Goal: Task Accomplishment & Management: Manage account settings

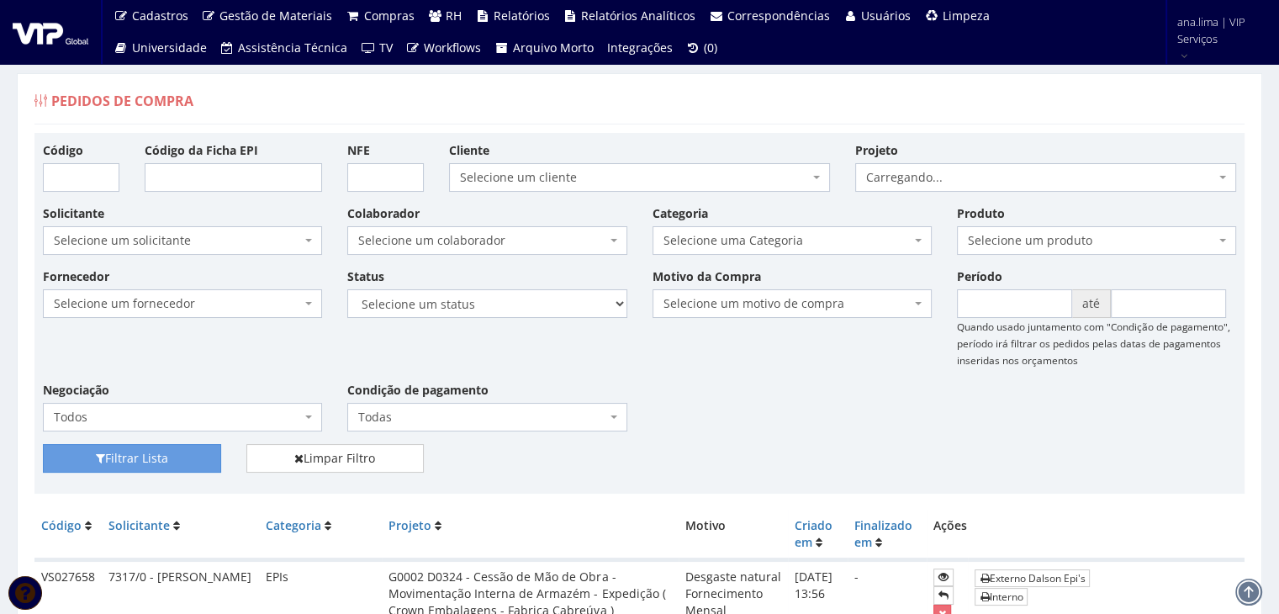
click at [488, 239] on span "Selecione um colaborador" at bounding box center [481, 240] width 247 height 17
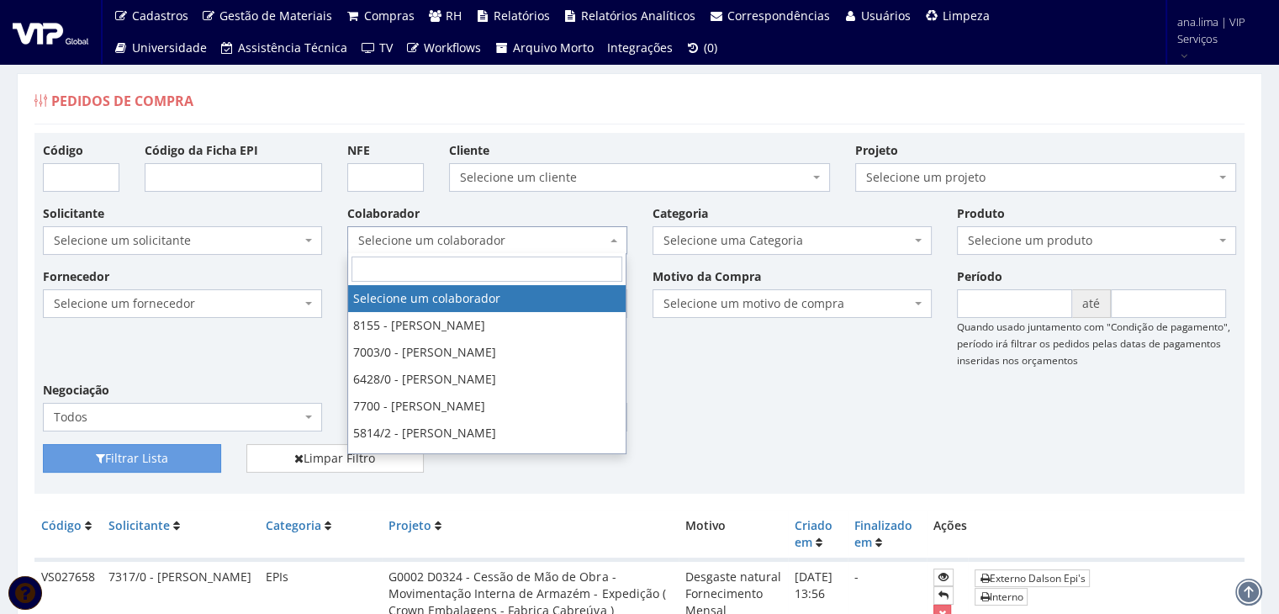
click at [488, 239] on span "Selecione um colaborador" at bounding box center [481, 240] width 247 height 17
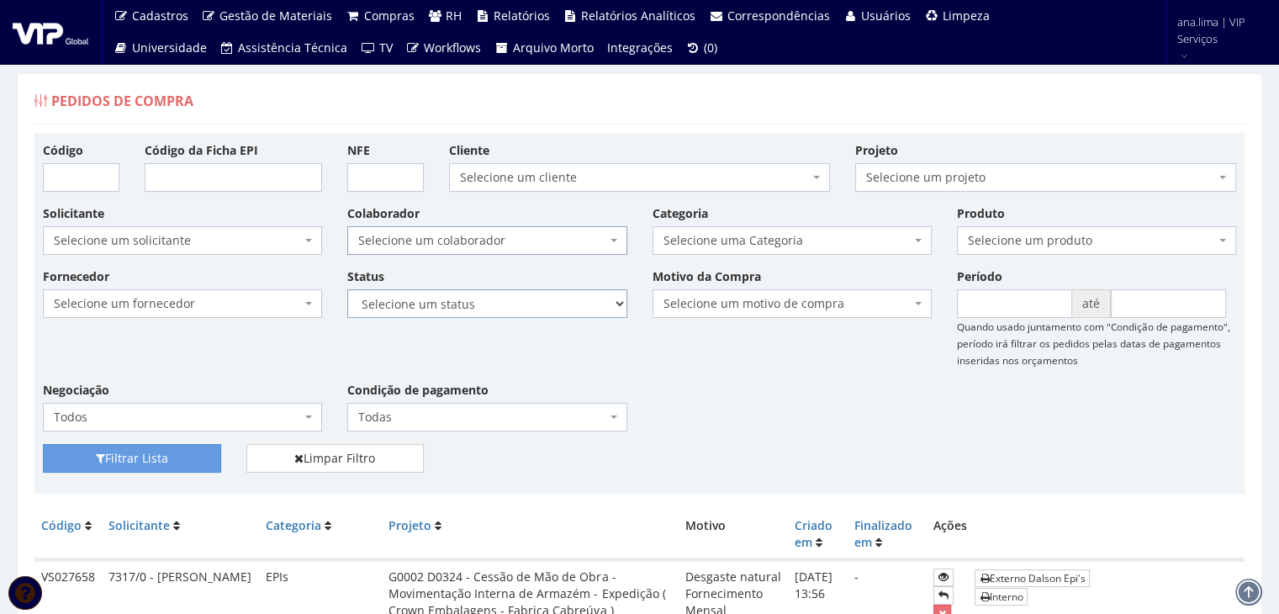
click at [503, 309] on select "Selecione um status Cancelado Aguardando Aprovação Diretoria Pedido Aprovado Ag…" at bounding box center [486, 303] width 279 height 29
select select "1"
click at [347, 289] on select "Selecione um status Cancelado Aguardando Aprovação Diretoria Pedido Aprovado Ag…" at bounding box center [486, 303] width 279 height 29
click at [193, 457] on button "Filtrar Lista" at bounding box center [132, 458] width 178 height 29
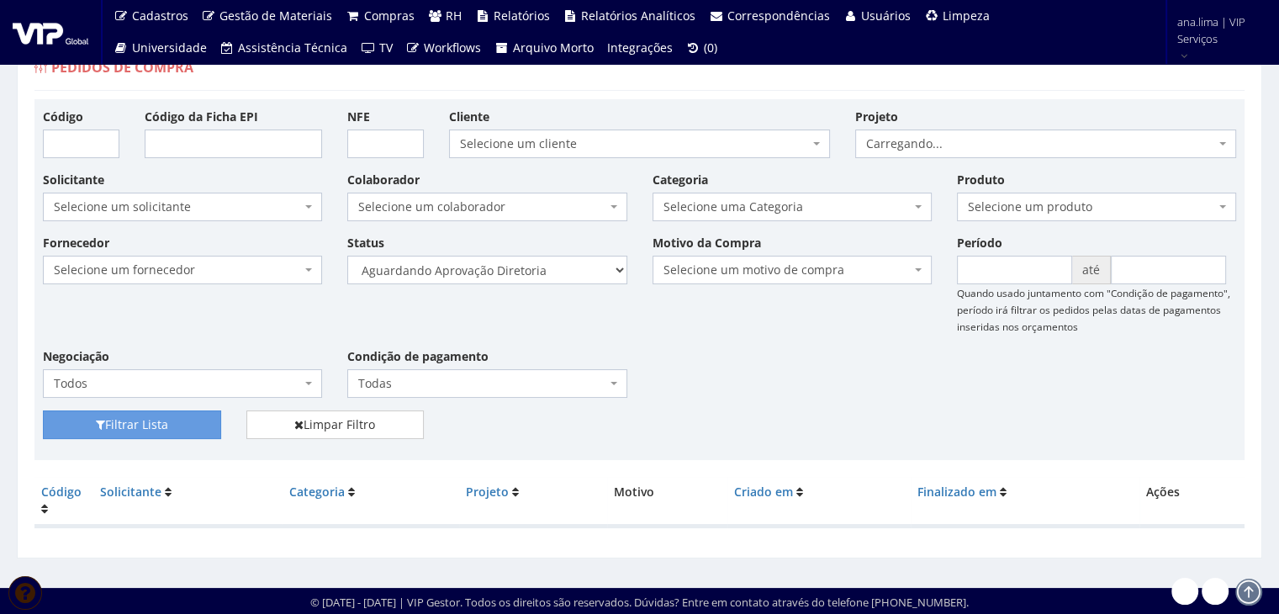
scroll to position [34, 0]
click at [513, 260] on select "Selecione um status Cancelado Aguardando Aprovação Diretoria Pedido Aprovado Ag…" at bounding box center [486, 270] width 279 height 29
select select "4"
click at [347, 256] on select "Selecione um status Cancelado Aguardando Aprovação Diretoria Pedido Aprovado Ag…" at bounding box center [486, 270] width 279 height 29
drag, startPoint x: 116, startPoint y: 419, endPoint x: 141, endPoint y: 415, distance: 25.6
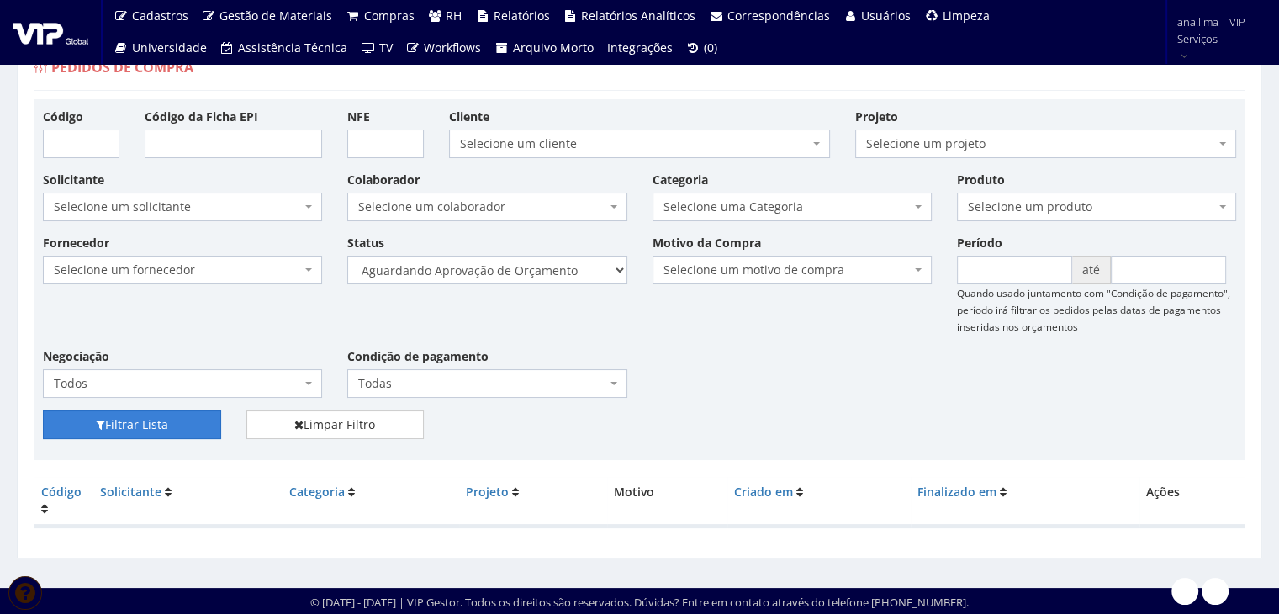
click at [116, 419] on button "Filtrar Lista" at bounding box center [132, 424] width 178 height 29
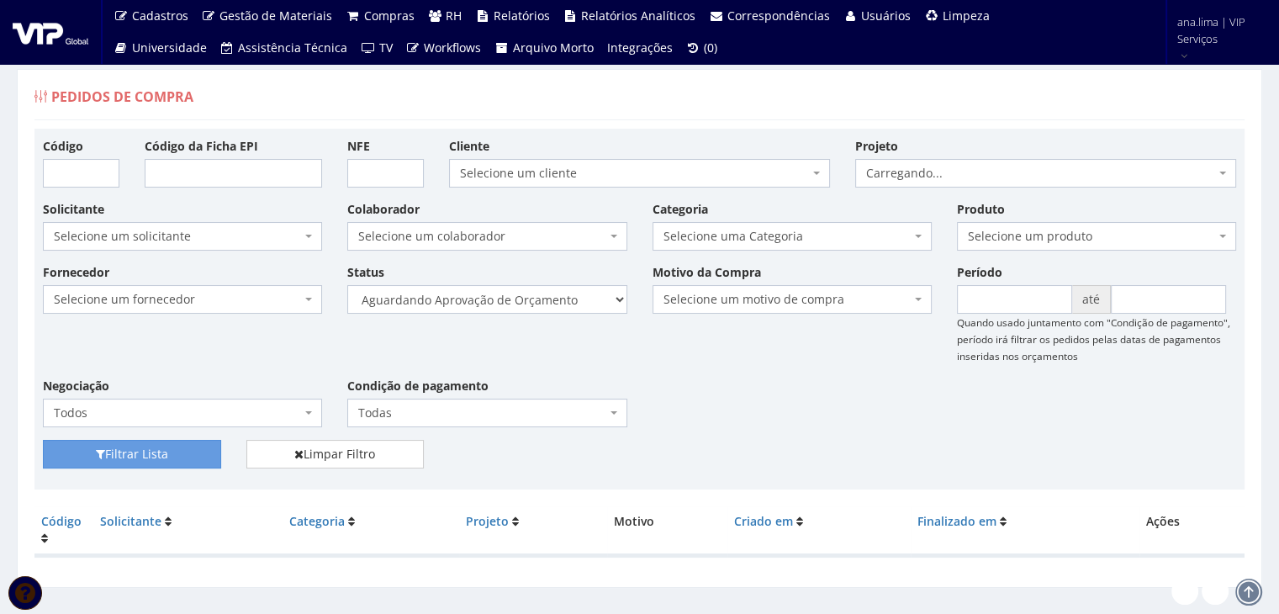
scroll to position [34, 0]
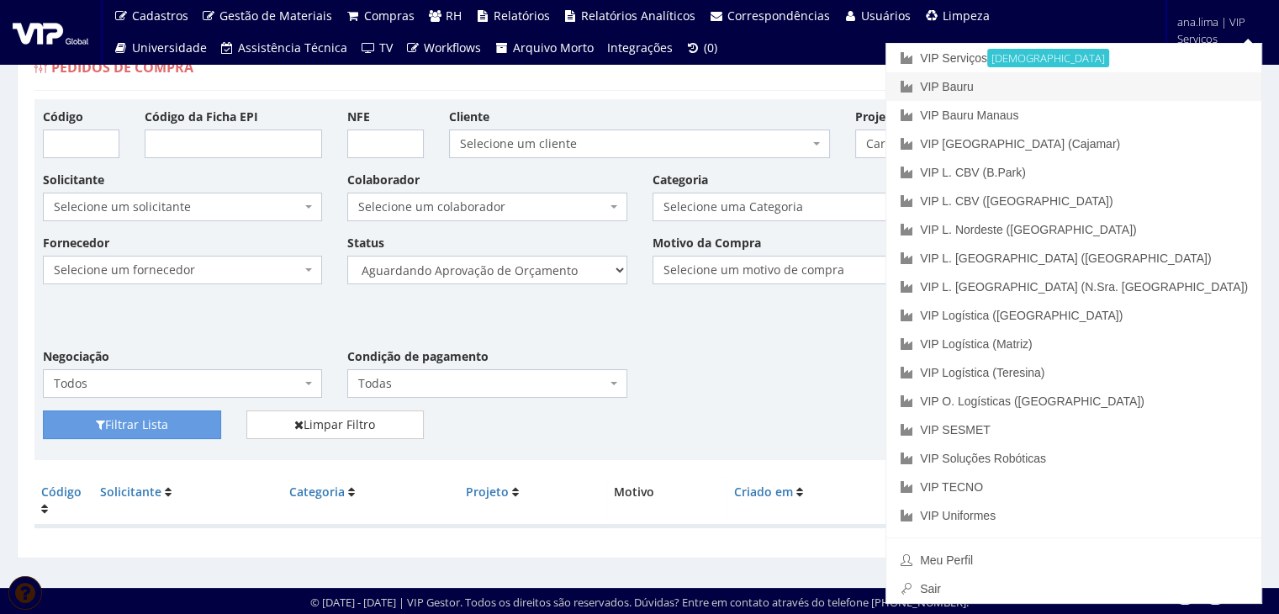
click at [1166, 79] on link "VIP Bauru" at bounding box center [1073, 86] width 375 height 29
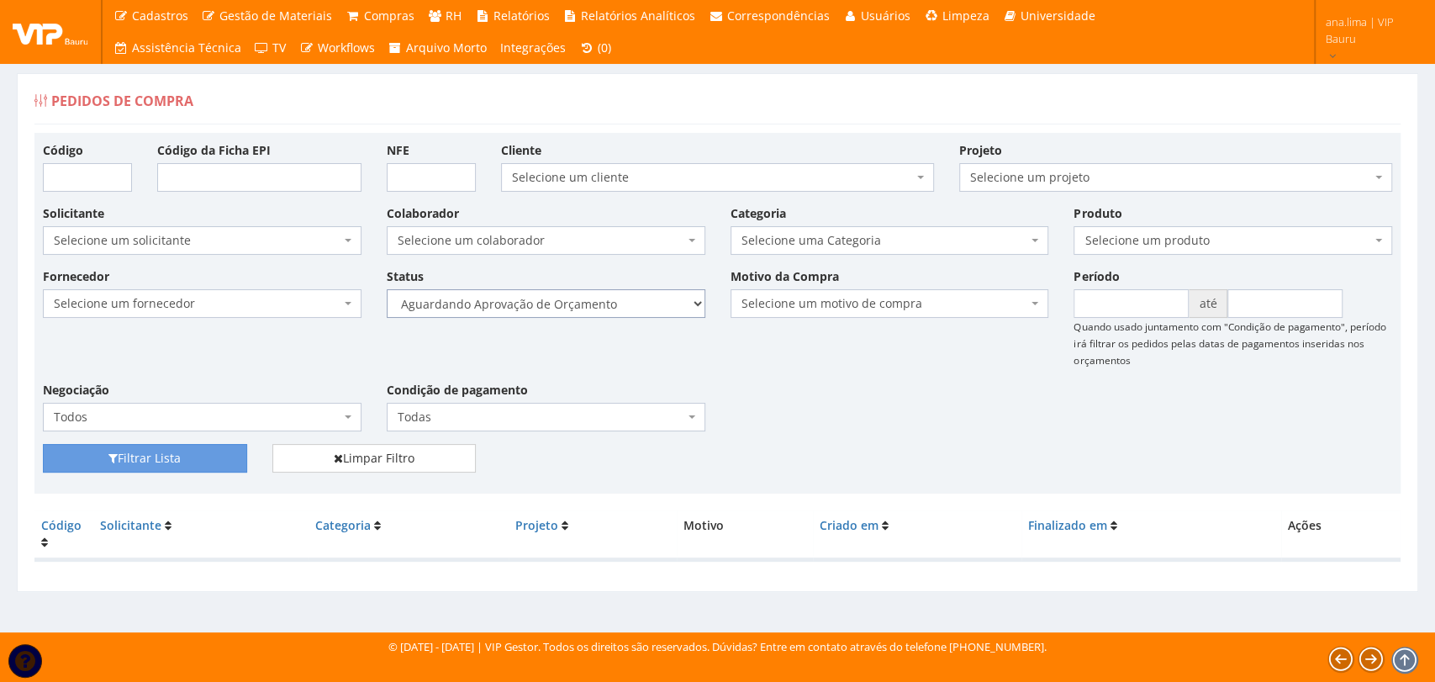
drag, startPoint x: 591, startPoint y: 304, endPoint x: 589, endPoint y: 315, distance: 12.0
click at [590, 304] on select "Selecione um status Cancelado Aguardando Aprovação Diretoria Pedido Aprovado Ag…" at bounding box center [546, 303] width 319 height 29
select select "1"
click at [387, 289] on select "Selecione um status Cancelado Aguardando Aprovação Diretoria Pedido Aprovado Ag…" at bounding box center [546, 303] width 319 height 29
click at [204, 465] on button "Filtrar Lista" at bounding box center [145, 458] width 204 height 29
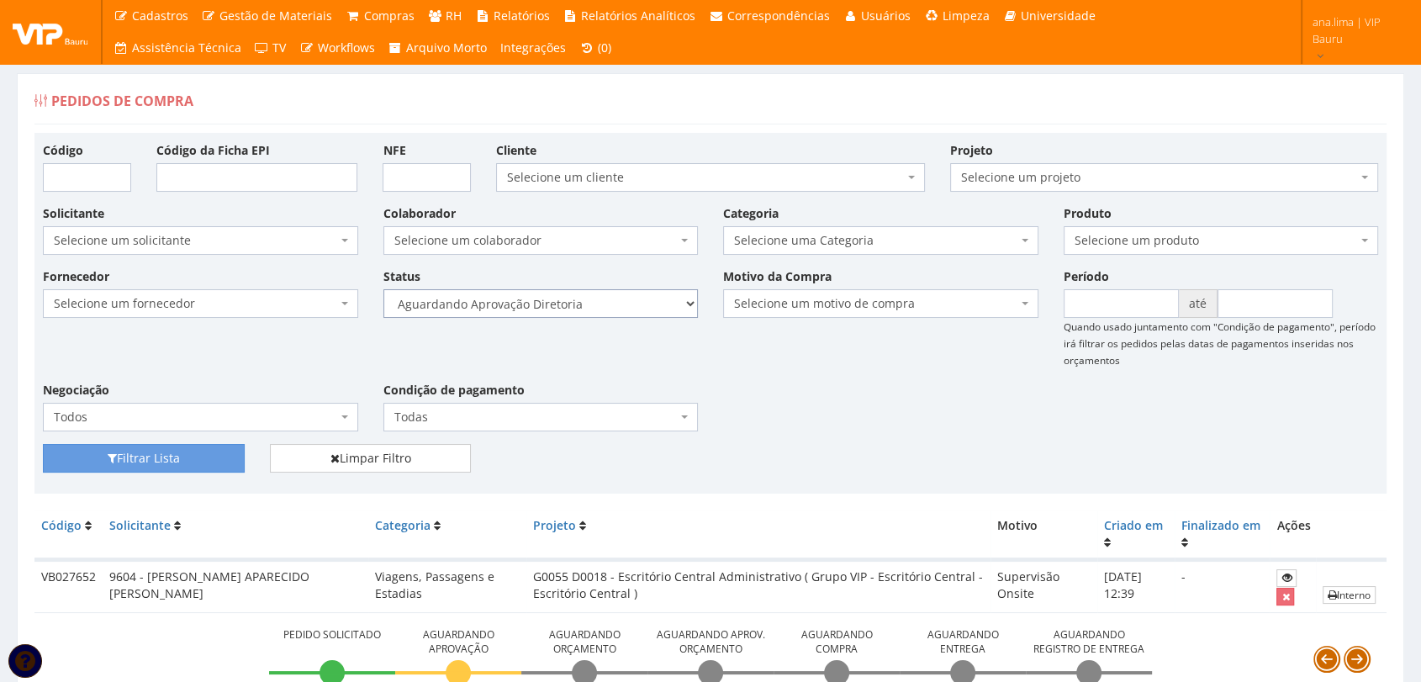
click at [601, 314] on select "Selecione um status Cancelado Aguardando Aprovação Diretoria Pedido Aprovado Ag…" at bounding box center [540, 303] width 315 height 29
click at [585, 296] on select "Selecione um status Cancelado Aguardando Aprovação Diretoria Pedido Aprovado Ag…" at bounding box center [540, 303] width 315 height 29
select select "4"
click at [383, 289] on select "Selecione um status Cancelado Aguardando Aprovação Diretoria Pedido Aprovado Ag…" at bounding box center [540, 303] width 315 height 29
click at [135, 459] on button "Filtrar Lista" at bounding box center [144, 458] width 202 height 29
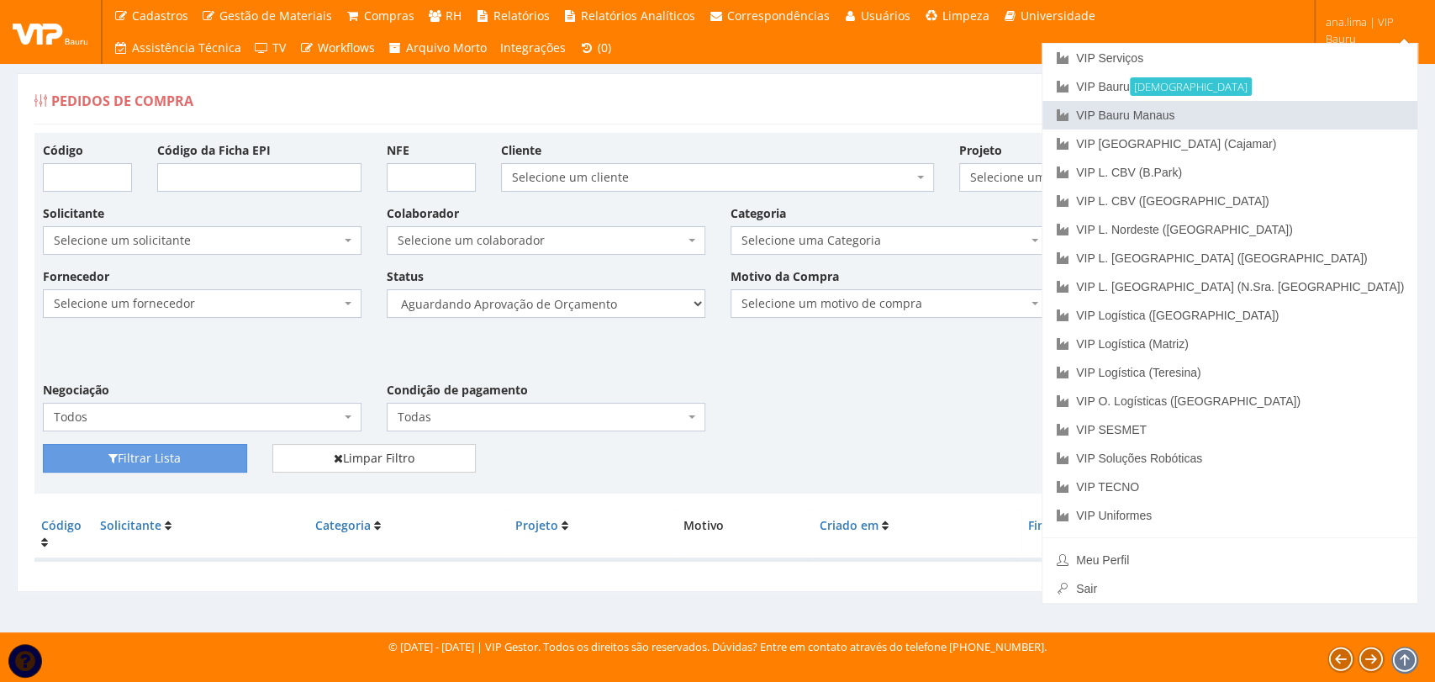
drag, startPoint x: 1309, startPoint y: 105, endPoint x: 695, endPoint y: 269, distance: 635.4
click at [1309, 106] on link "VIP Bauru Manaus" at bounding box center [1230, 115] width 375 height 29
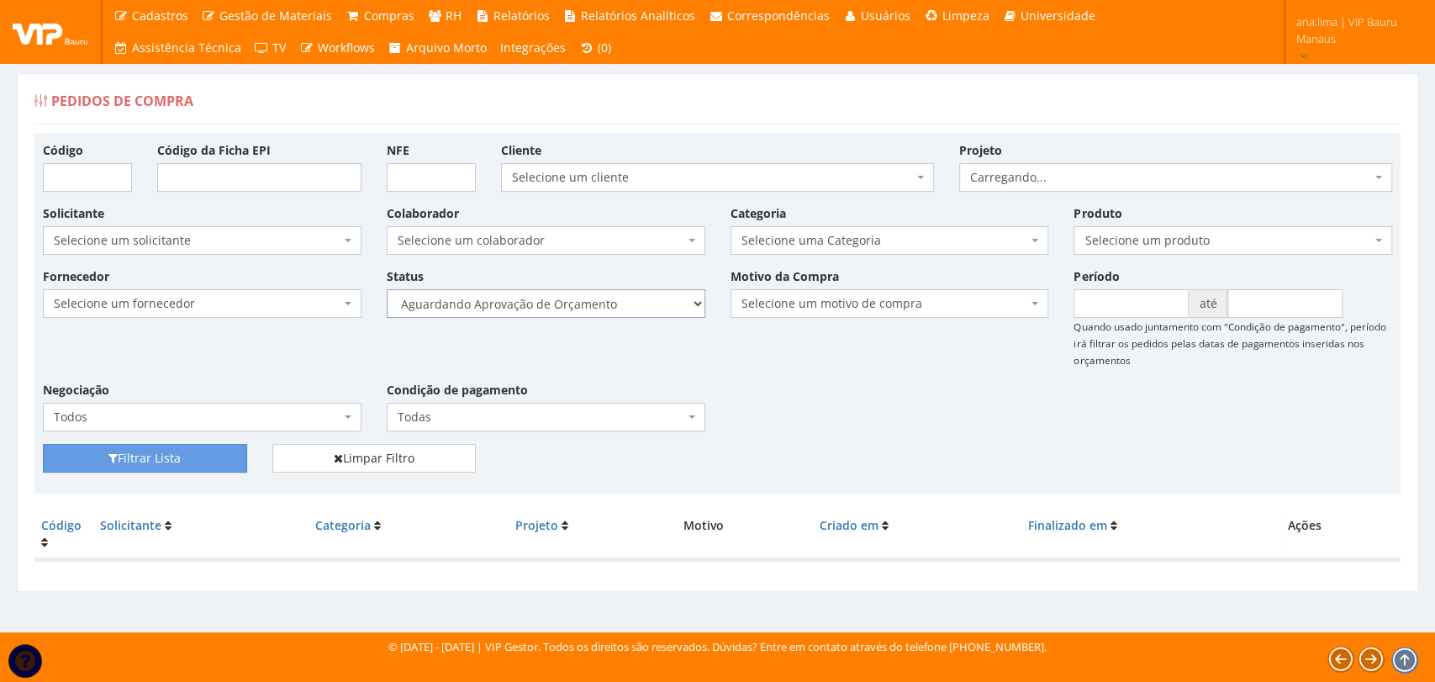
drag, startPoint x: 613, startPoint y: 304, endPoint x: 615, endPoint y: 316, distance: 12.7
click at [613, 304] on select "Selecione um status Cancelado Aguardando Aprovação Diretoria Pedido Aprovado Ag…" at bounding box center [546, 303] width 319 height 29
select select "1"
click at [387, 289] on select "Selecione um status Cancelado Aguardando Aprovação Diretoria Pedido Aprovado Ag…" at bounding box center [546, 303] width 319 height 29
click at [227, 455] on button "Filtrar Lista" at bounding box center [145, 458] width 204 height 29
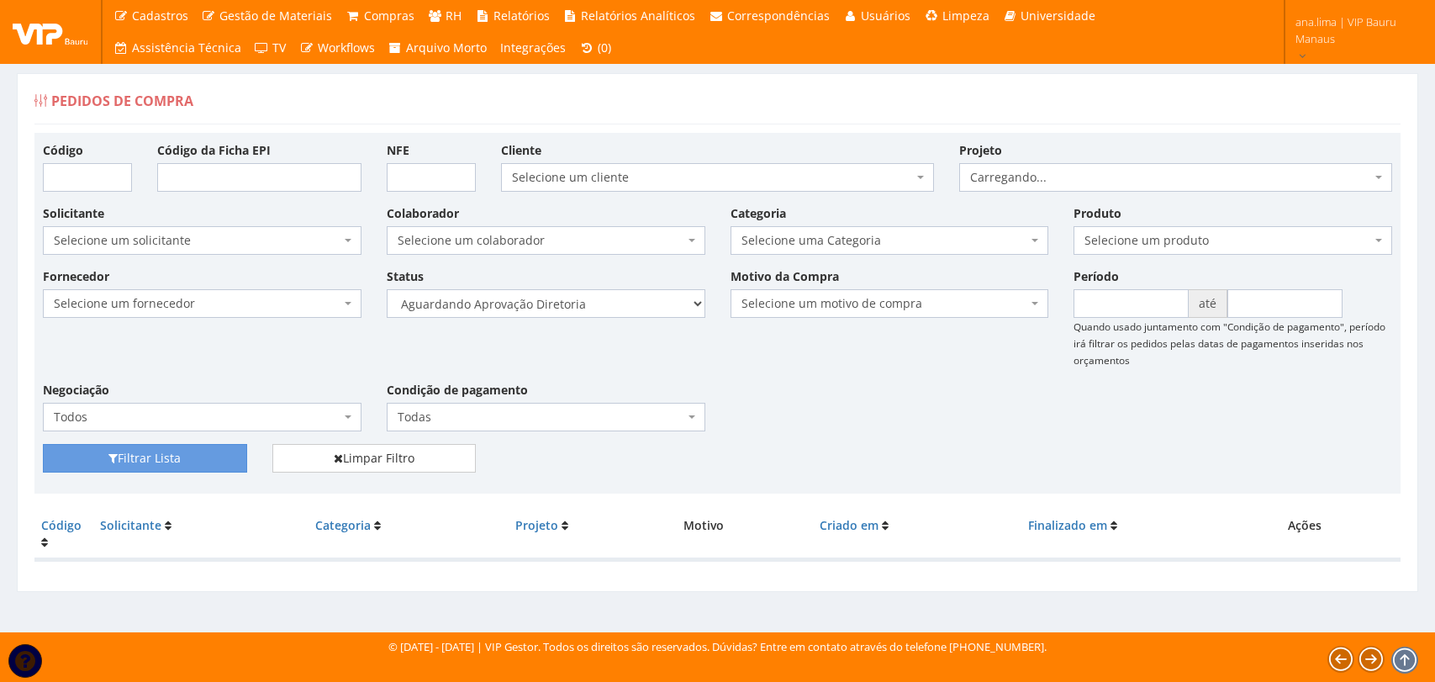
click at [645, 309] on select "Selecione um status Cancelado Aguardando Aprovação Diretoria Pedido Aprovado Ag…" at bounding box center [546, 303] width 319 height 29
select select "4"
click at [387, 289] on select "Selecione um status Cancelado Aguardando Aprovação Diretoria Pedido Aprovado Ag…" at bounding box center [546, 303] width 319 height 29
click at [180, 463] on button "Filtrar Lista" at bounding box center [145, 458] width 204 height 29
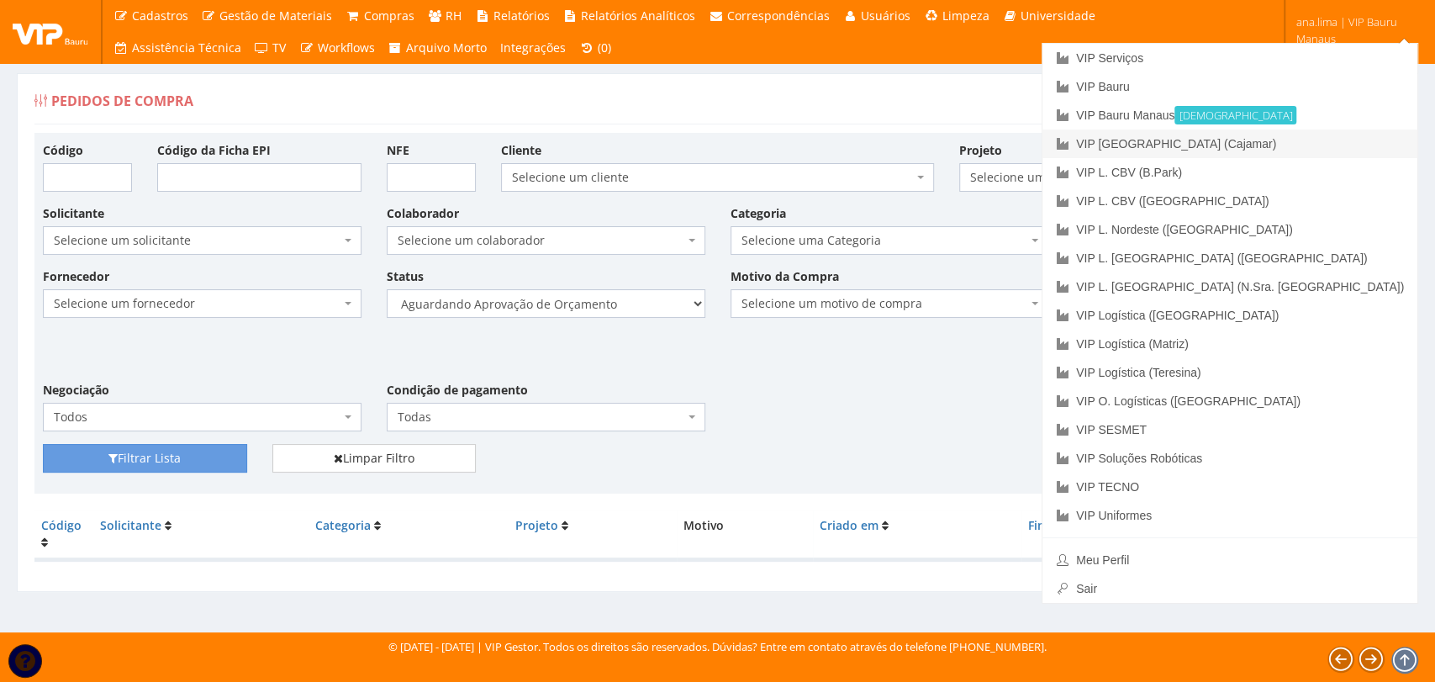
click at [1327, 138] on link "VIP [GEOGRAPHIC_DATA] (Cajamar)" at bounding box center [1230, 144] width 375 height 29
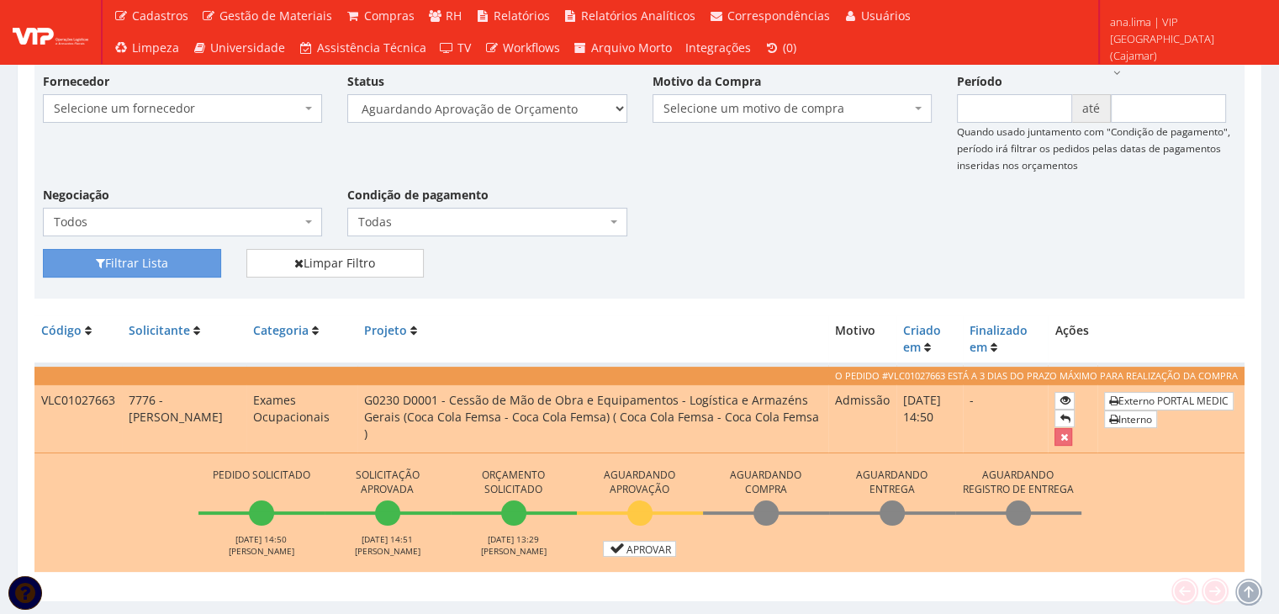
scroll to position [239, 0]
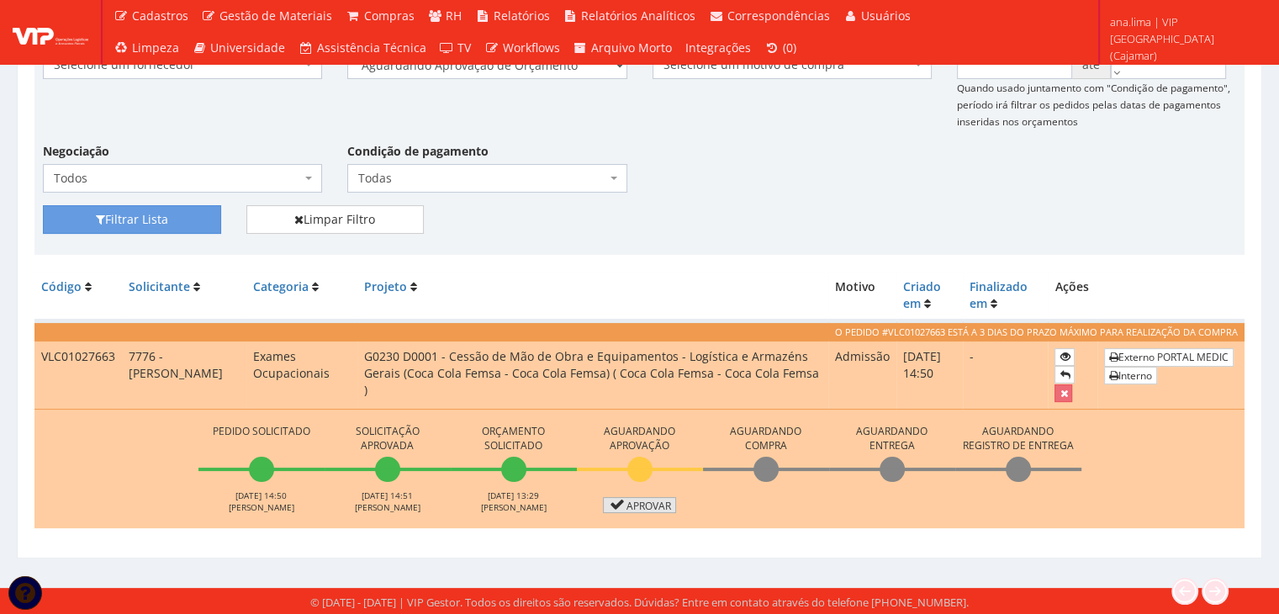
click at [627, 497] on link "Aprovar" at bounding box center [640, 505] width 74 height 16
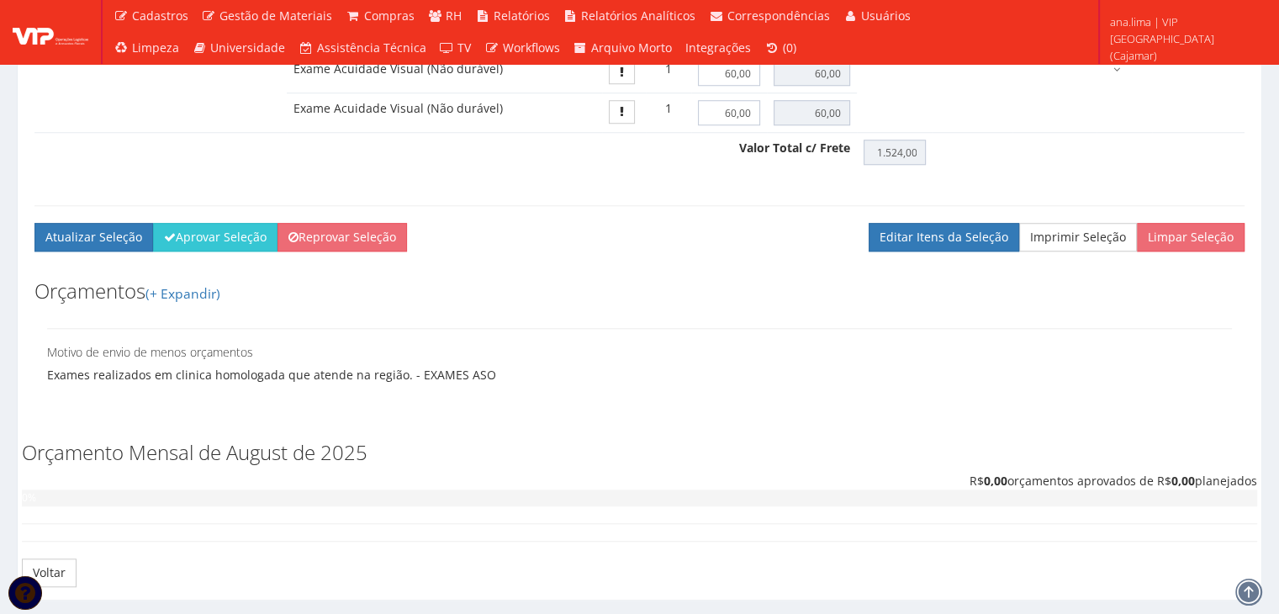
scroll to position [1519, 0]
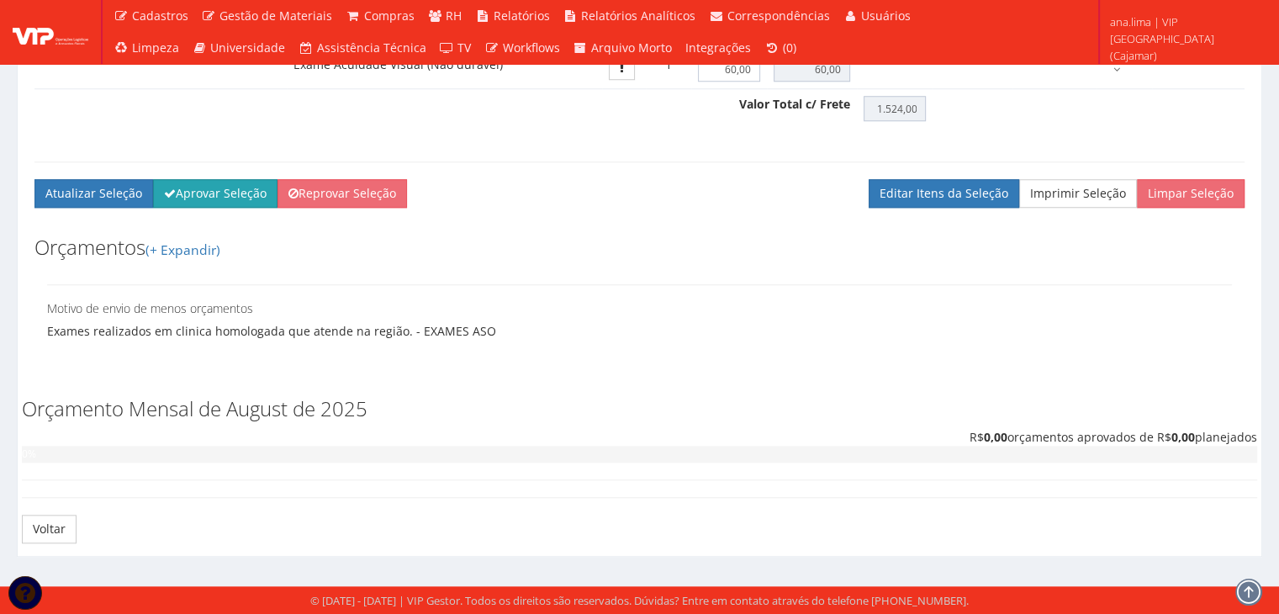
click at [214, 200] on button "Aprovar Seleção" at bounding box center [215, 193] width 124 height 29
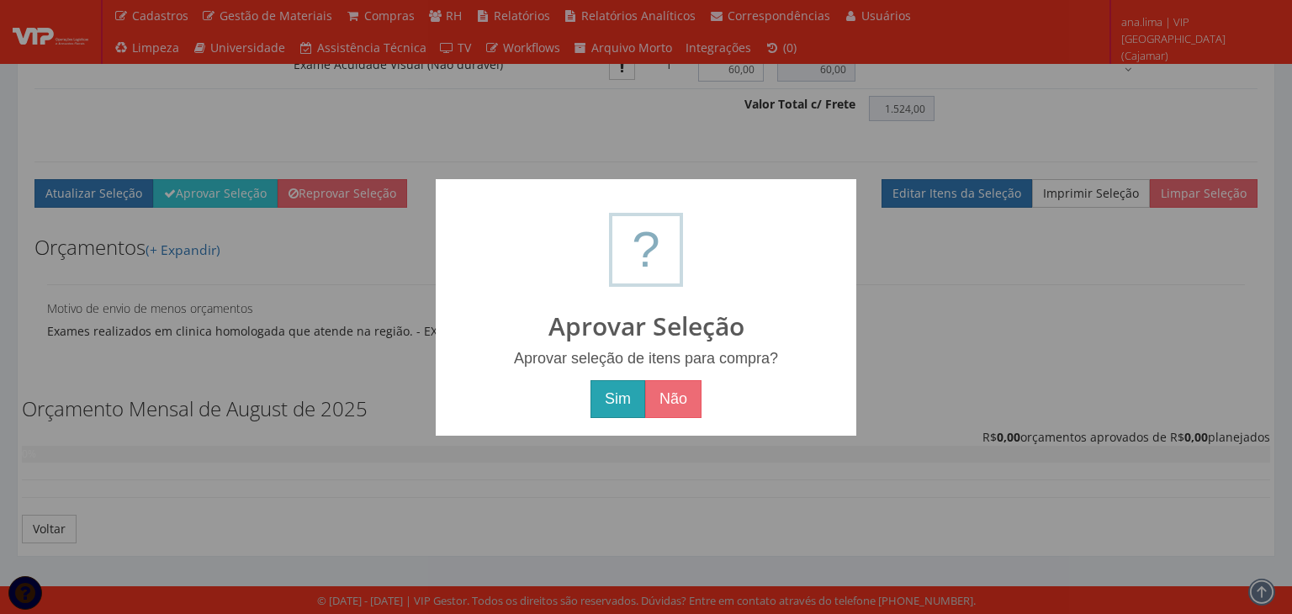
click at [619, 383] on button "Sim" at bounding box center [617, 399] width 55 height 39
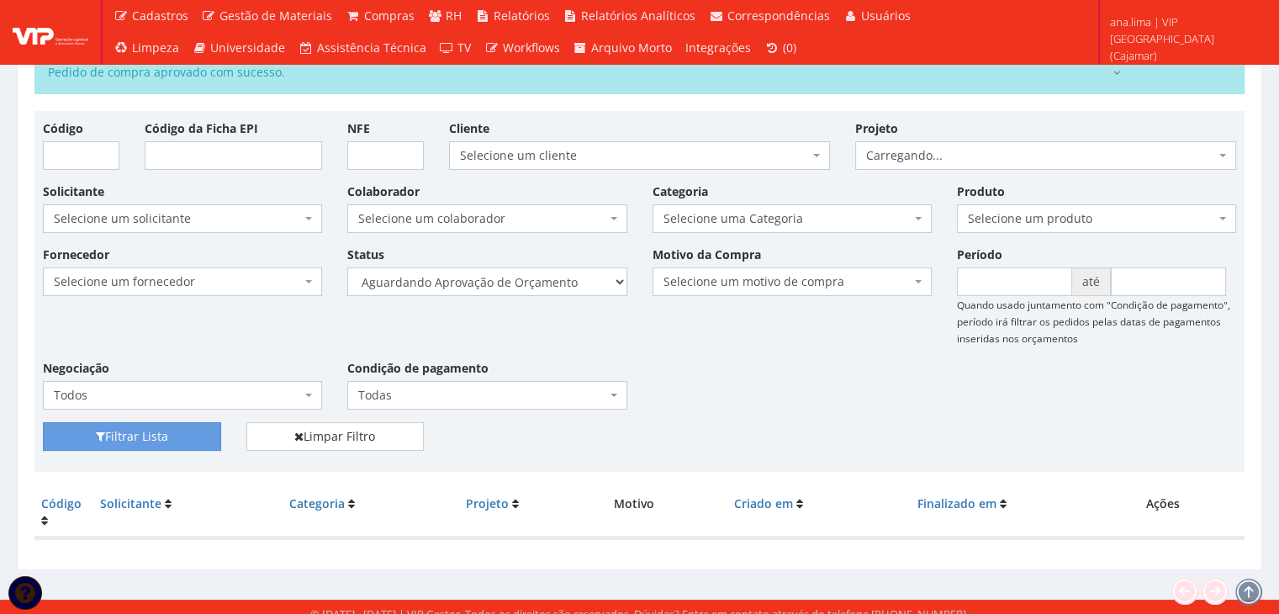
scroll to position [94, 0]
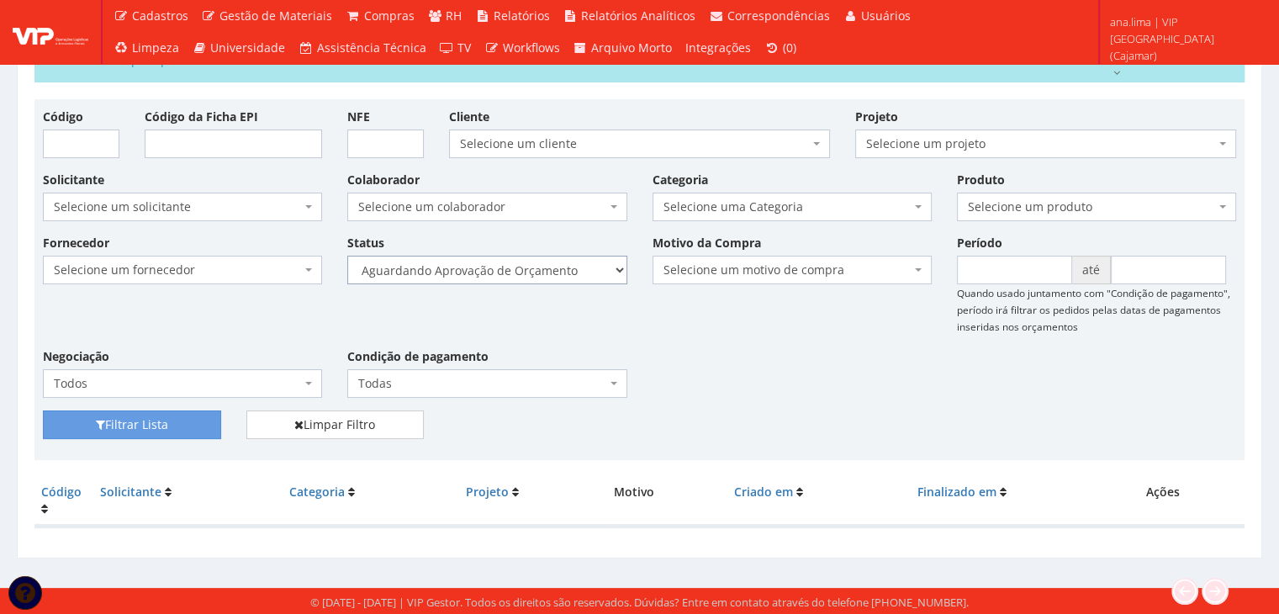
click at [538, 268] on select "Selecione um status Cancelado Aguardando Aprovação Diretoria Pedido Aprovado Ag…" at bounding box center [486, 270] width 279 height 29
select select "1"
click at [347, 256] on select "Selecione um status Cancelado Aguardando Aprovação Diretoria Pedido Aprovado Ag…" at bounding box center [486, 270] width 279 height 29
click at [148, 419] on button "Filtrar Lista" at bounding box center [132, 424] width 178 height 29
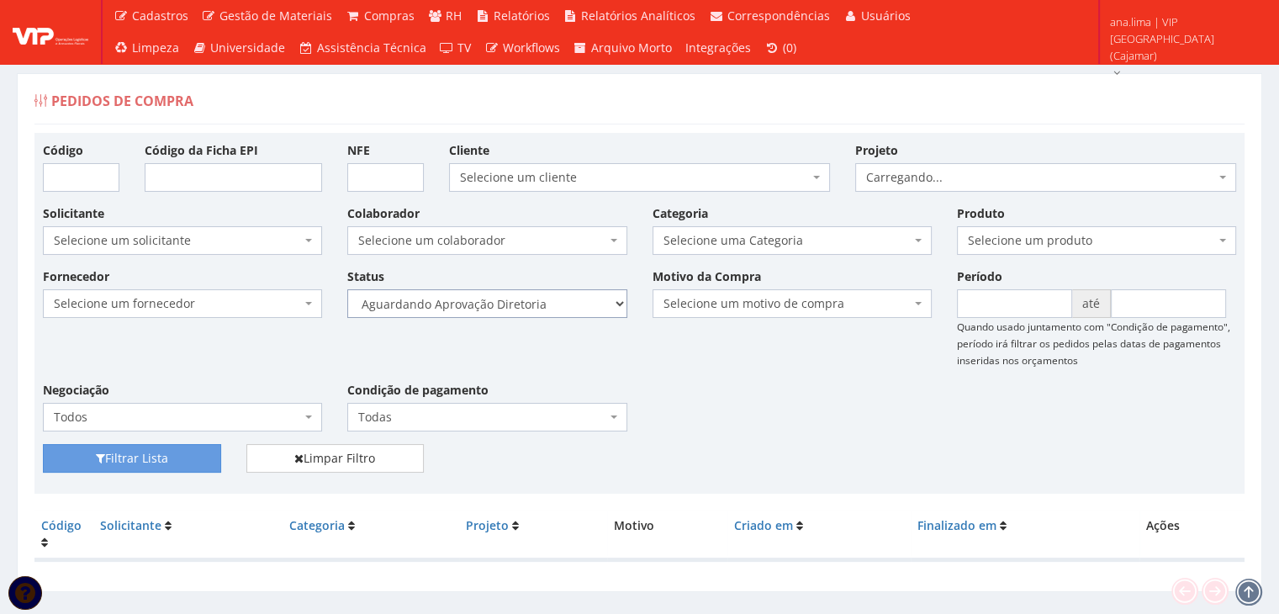
drag, startPoint x: 575, startPoint y: 299, endPoint x: 576, endPoint y: 309, distance: 9.3
click at [575, 299] on select "Selecione um status Cancelado Aguardando Aprovação Diretoria Pedido Aprovado Ag…" at bounding box center [486, 303] width 279 height 29
select select "4"
click at [347, 289] on select "Selecione um status Cancelado Aguardando Aprovação Diretoria Pedido Aprovado Ag…" at bounding box center [486, 303] width 279 height 29
click at [124, 468] on button "Filtrar Lista" at bounding box center [132, 458] width 178 height 29
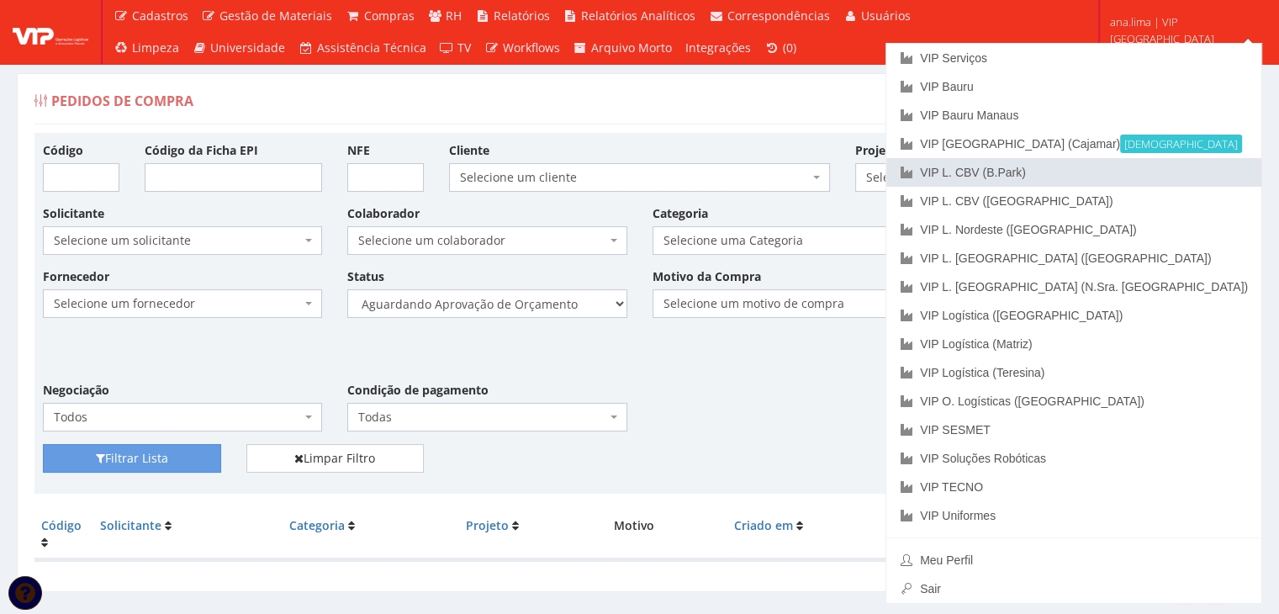
drag, startPoint x: 1193, startPoint y: 167, endPoint x: 1168, endPoint y: 171, distance: 25.5
click at [1192, 167] on link "VIP L. CBV (B.Park)" at bounding box center [1073, 172] width 375 height 29
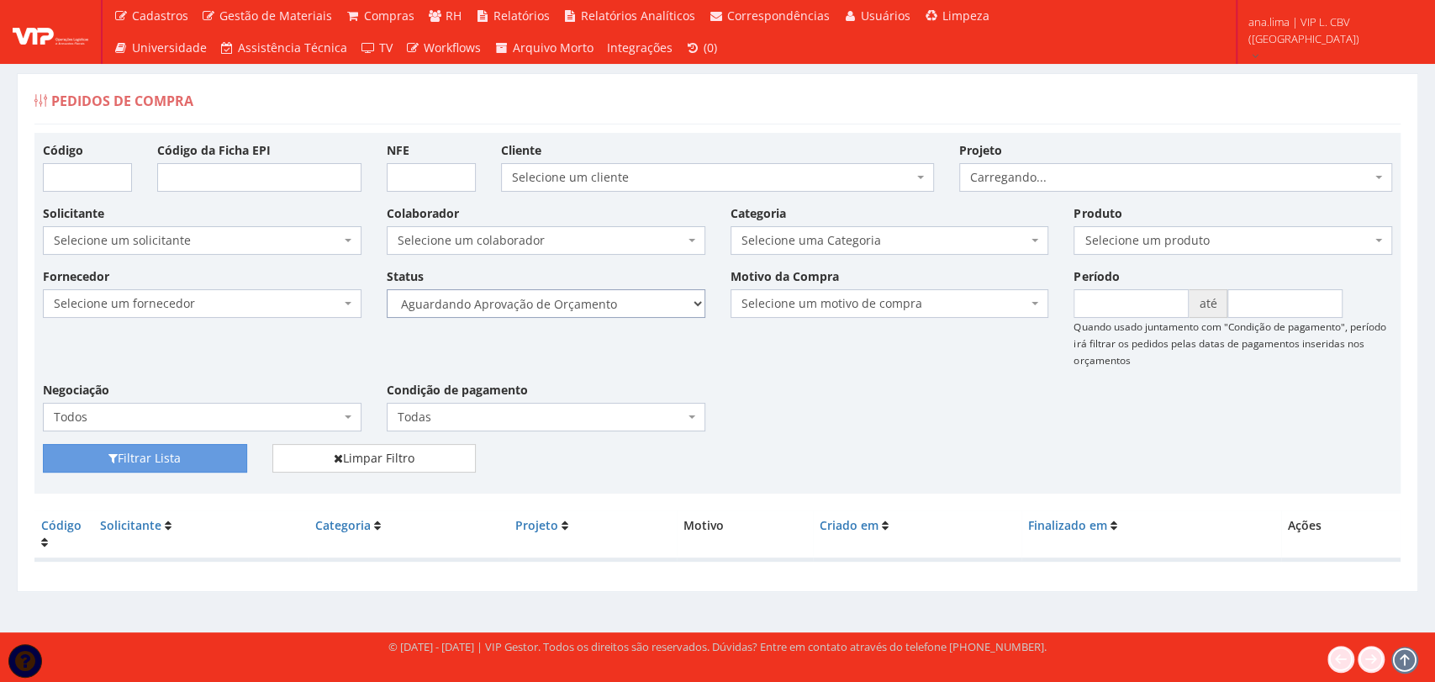
click at [666, 304] on select "Selecione um status Cancelado Aguardando Aprovação Diretoria Pedido Aprovado Ag…" at bounding box center [546, 303] width 319 height 29
select select "1"
click at [387, 289] on select "Selecione um status Cancelado Aguardando Aprovação Diretoria Pedido Aprovado Ag…" at bounding box center [546, 303] width 319 height 29
click at [182, 455] on button "Filtrar Lista" at bounding box center [145, 458] width 204 height 29
click at [589, 302] on select "Selecione um status Cancelado Aguardando Aprovação Diretoria Pedido Aprovado Ag…" at bounding box center [546, 303] width 319 height 29
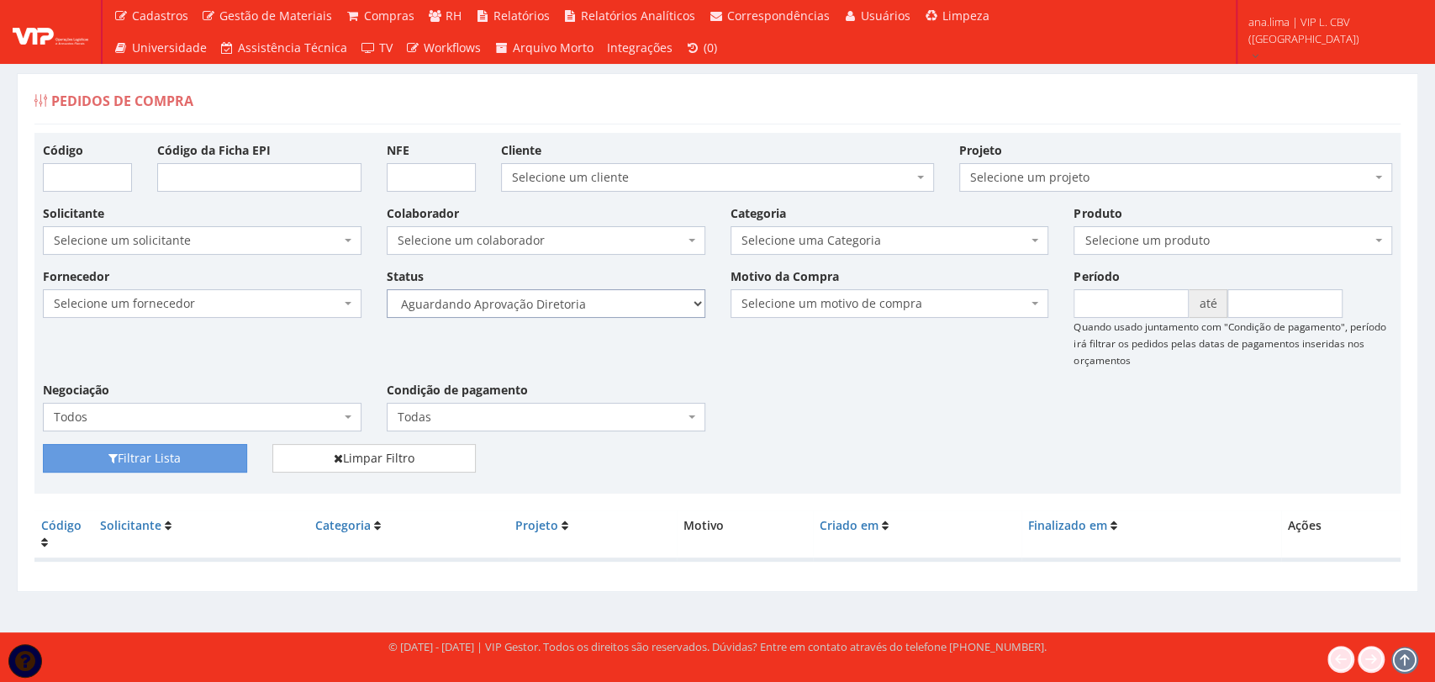
select select "4"
click at [387, 289] on select "Selecione um status Cancelado Aguardando Aprovação Diretoria Pedido Aprovado Ag…" at bounding box center [546, 303] width 319 height 29
click at [193, 456] on button "Filtrar Lista" at bounding box center [145, 458] width 204 height 29
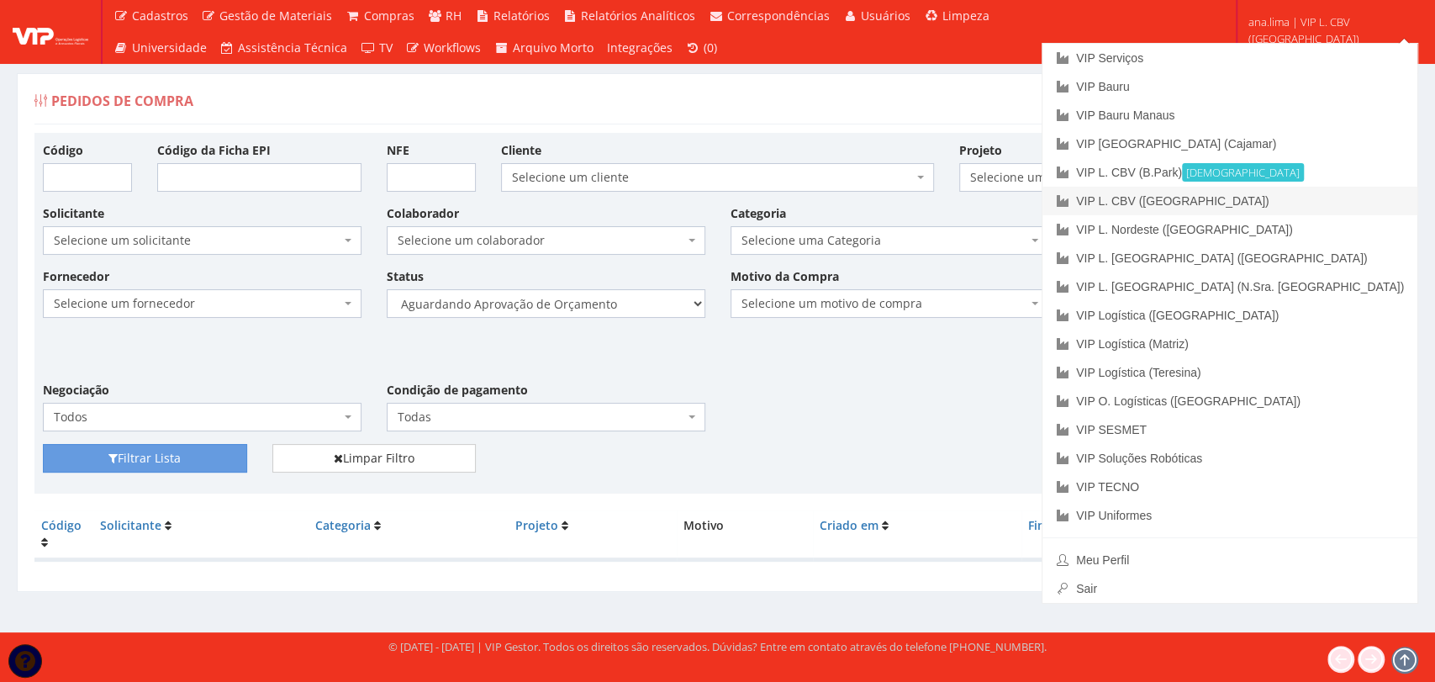
click at [1340, 197] on link "VIP L. CBV ([GEOGRAPHIC_DATA])" at bounding box center [1230, 201] width 375 height 29
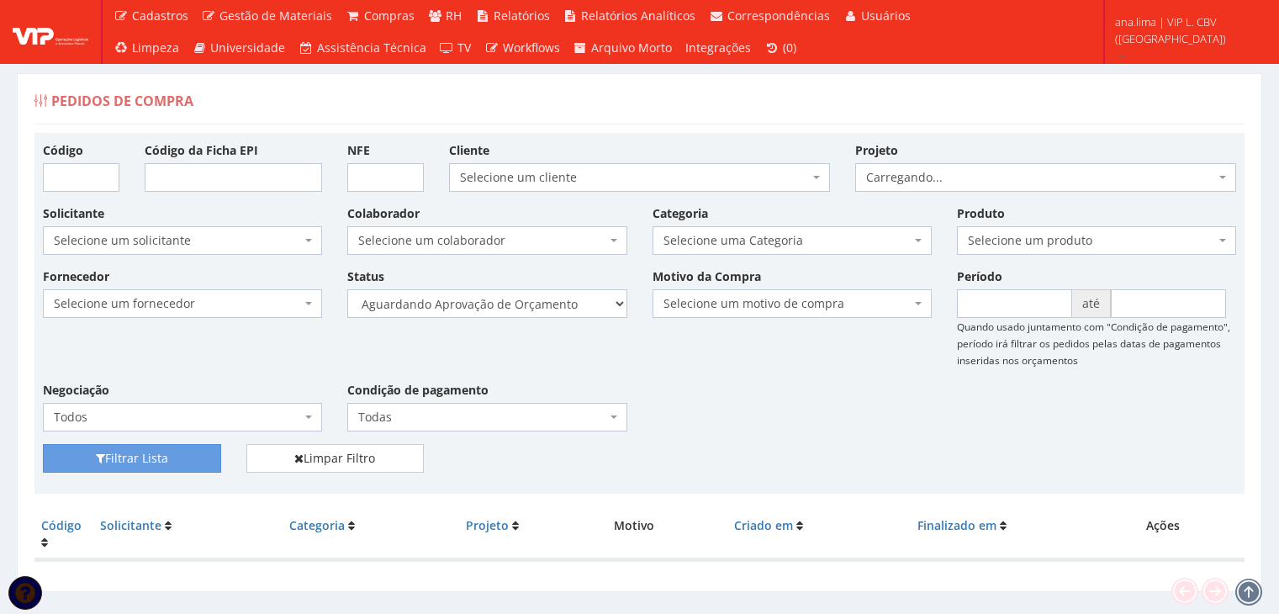
click at [519, 309] on select "Selecione um status Cancelado Aguardando Aprovação Diretoria Pedido Aprovado Ag…" at bounding box center [486, 303] width 279 height 29
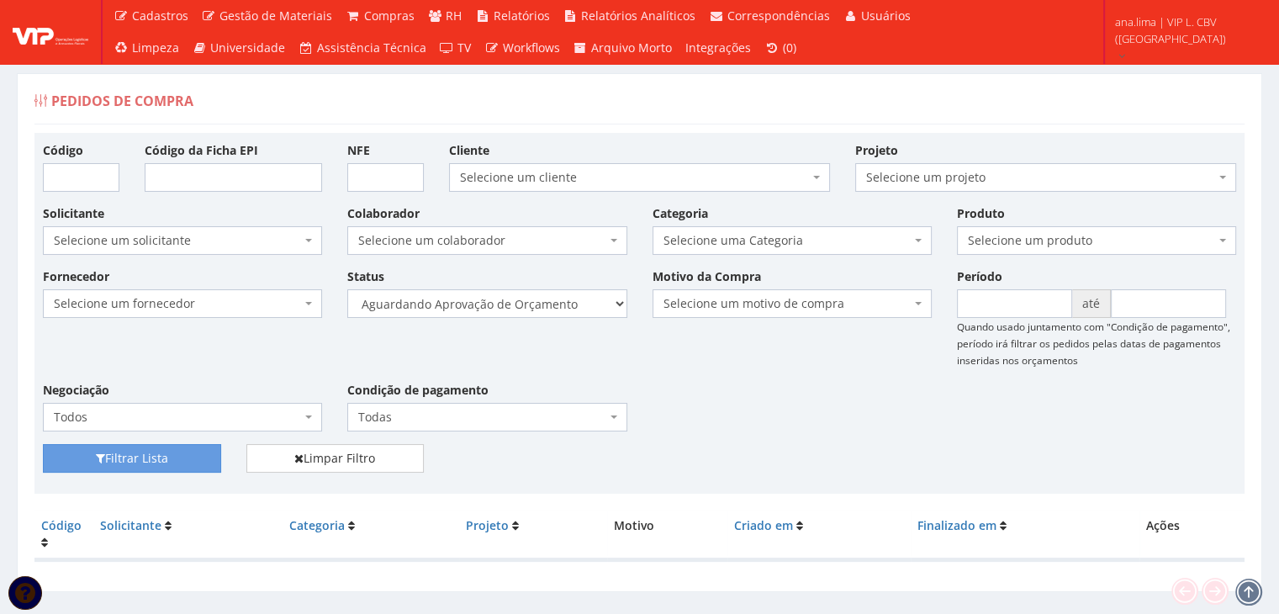
select select "1"
click at [347, 289] on select "Selecione um status Cancelado Aguardando Aprovação Diretoria Pedido Aprovado Ag…" at bounding box center [486, 303] width 279 height 29
click at [155, 454] on button "Filtrar Lista" at bounding box center [132, 458] width 178 height 29
click at [549, 309] on select "Selecione um status Cancelado Aguardando Aprovação Diretoria Pedido Aprovado Ag…" at bounding box center [486, 303] width 279 height 29
select select "4"
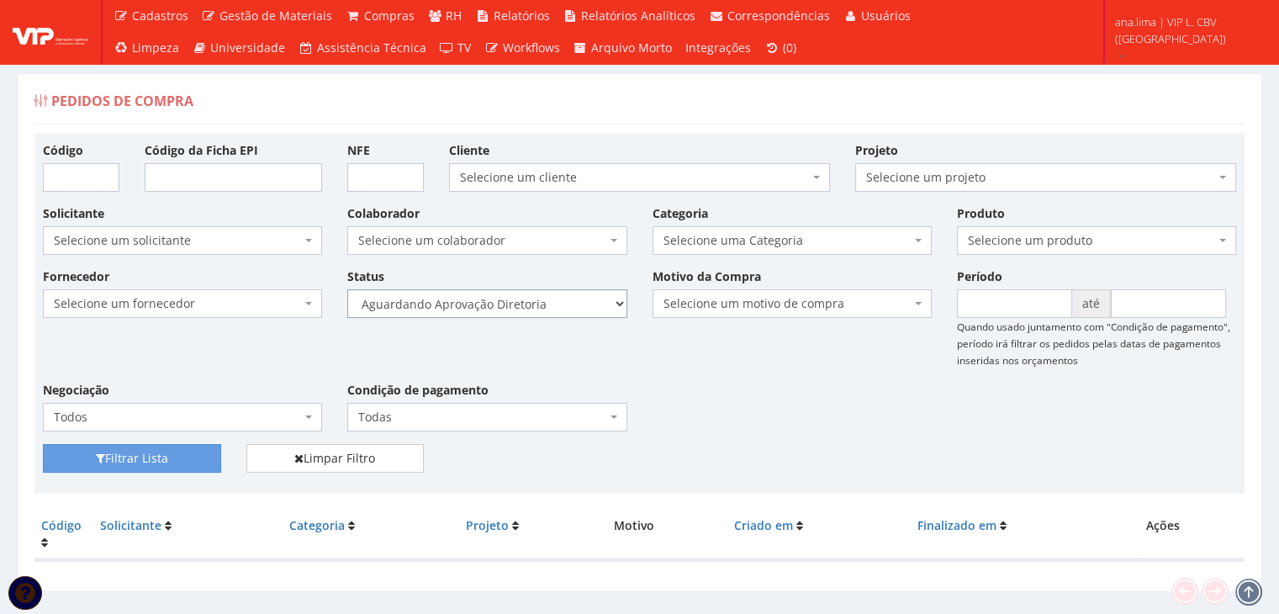
click at [347, 289] on select "Selecione um status Cancelado Aguardando Aprovação Diretoria Pedido Aprovado Ag…" at bounding box center [486, 303] width 279 height 29
click at [183, 451] on button "Filtrar Lista" at bounding box center [132, 458] width 178 height 29
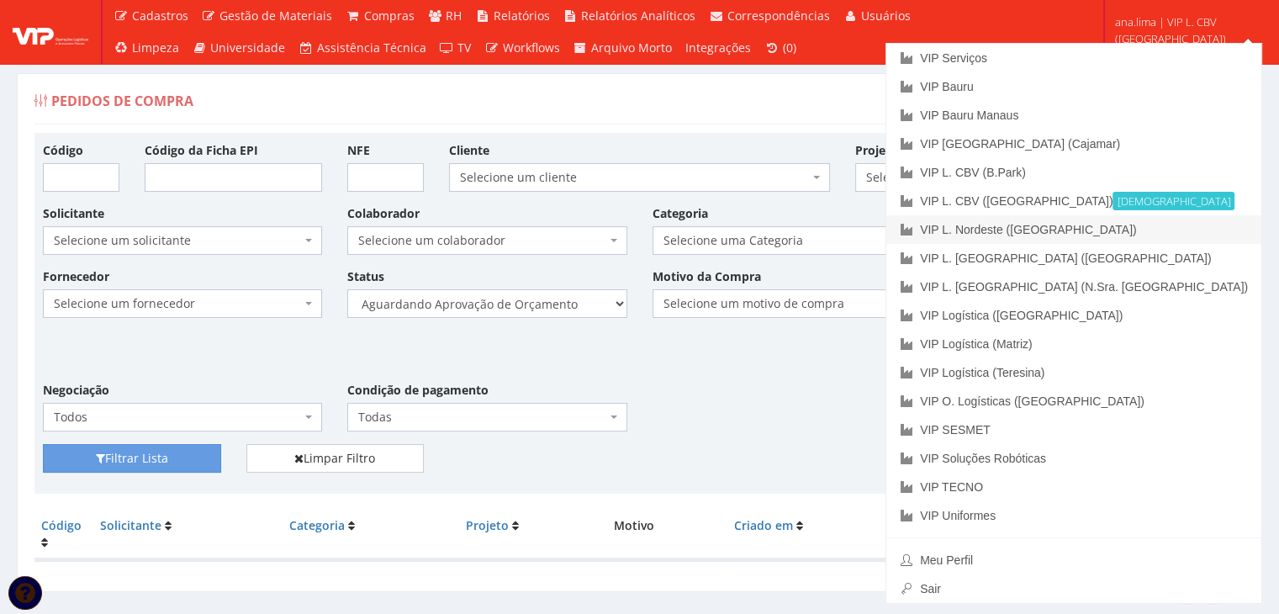
drag, startPoint x: 1201, startPoint y: 230, endPoint x: 754, endPoint y: 373, distance: 468.9
click at [1201, 230] on link "VIP L. Nordeste ([GEOGRAPHIC_DATA])" at bounding box center [1073, 229] width 375 height 29
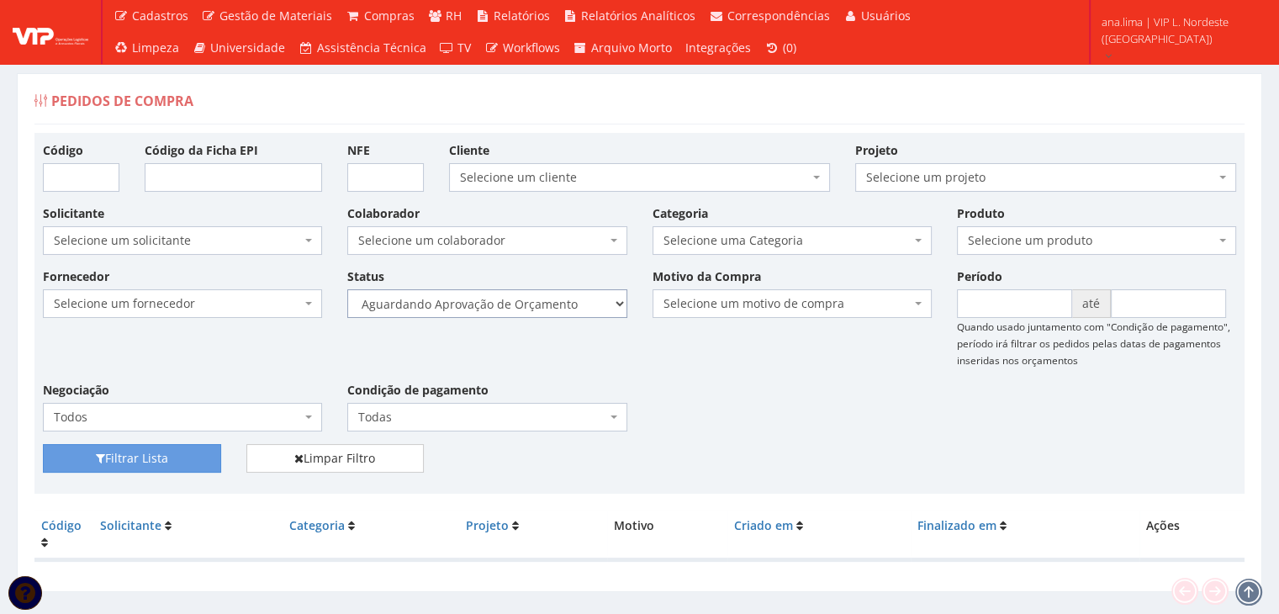
click at [531, 300] on select "Selecione um status Cancelado Aguardando Aprovação Diretoria Pedido Aprovado Ag…" at bounding box center [486, 303] width 279 height 29
select select "1"
click at [347, 289] on select "Selecione um status Cancelado Aguardando Aprovação Diretoria Pedido Aprovado Ag…" at bounding box center [486, 303] width 279 height 29
click at [185, 457] on button "Filtrar Lista" at bounding box center [132, 458] width 178 height 29
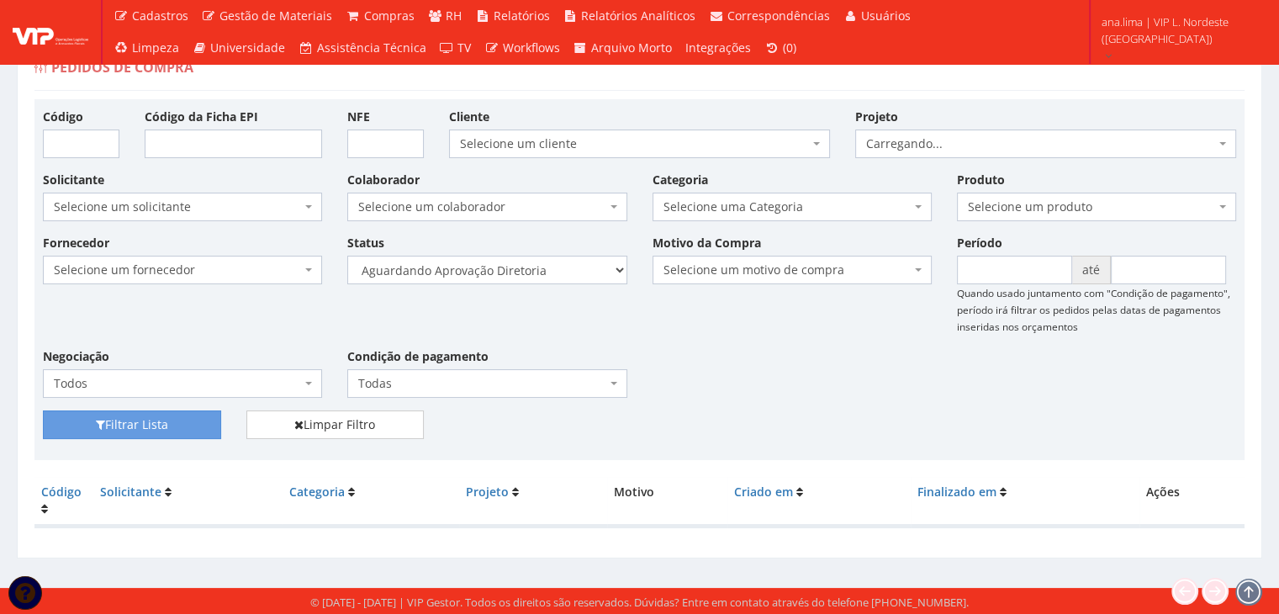
scroll to position [34, 0]
click at [518, 272] on select "Selecione um status Cancelado Aguardando Aprovação Diretoria Pedido Aprovado Ag…" at bounding box center [486, 270] width 279 height 29
click at [515, 257] on select "Selecione um status Cancelado Aguardando Aprovação Diretoria Pedido Aprovado Ag…" at bounding box center [486, 270] width 279 height 29
select select "4"
click at [347, 256] on select "Selecione um status Cancelado Aguardando Aprovação Diretoria Pedido Aprovado Ag…" at bounding box center [486, 270] width 279 height 29
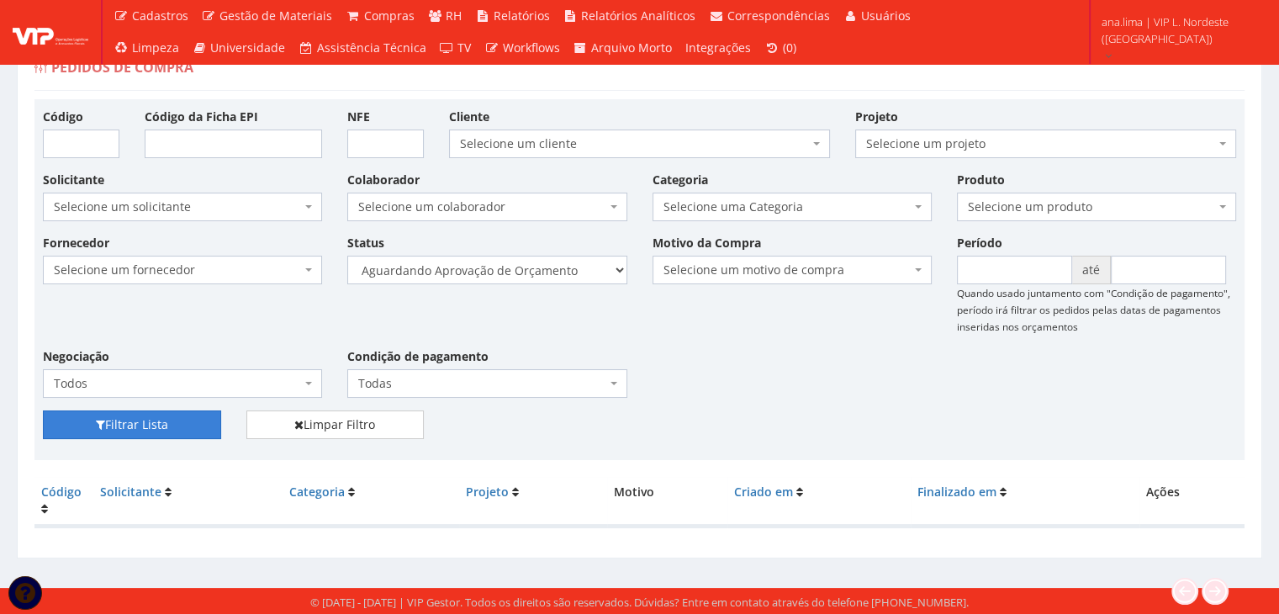
click at [201, 417] on button "Filtrar Lista" at bounding box center [132, 424] width 178 height 29
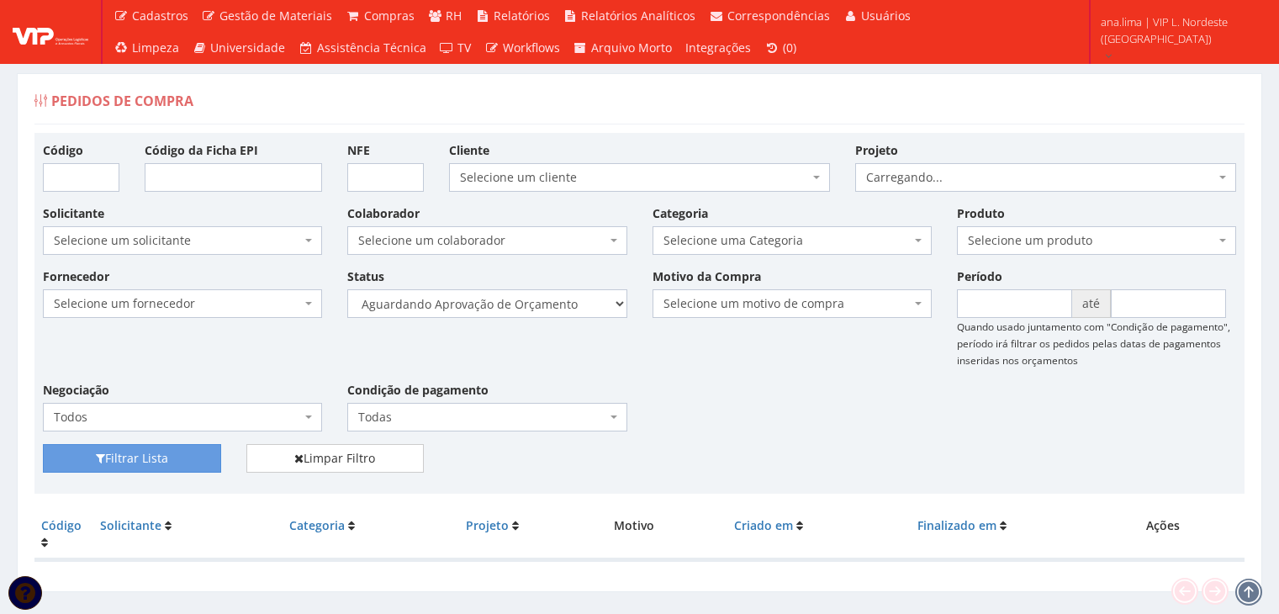
scroll to position [34, 0]
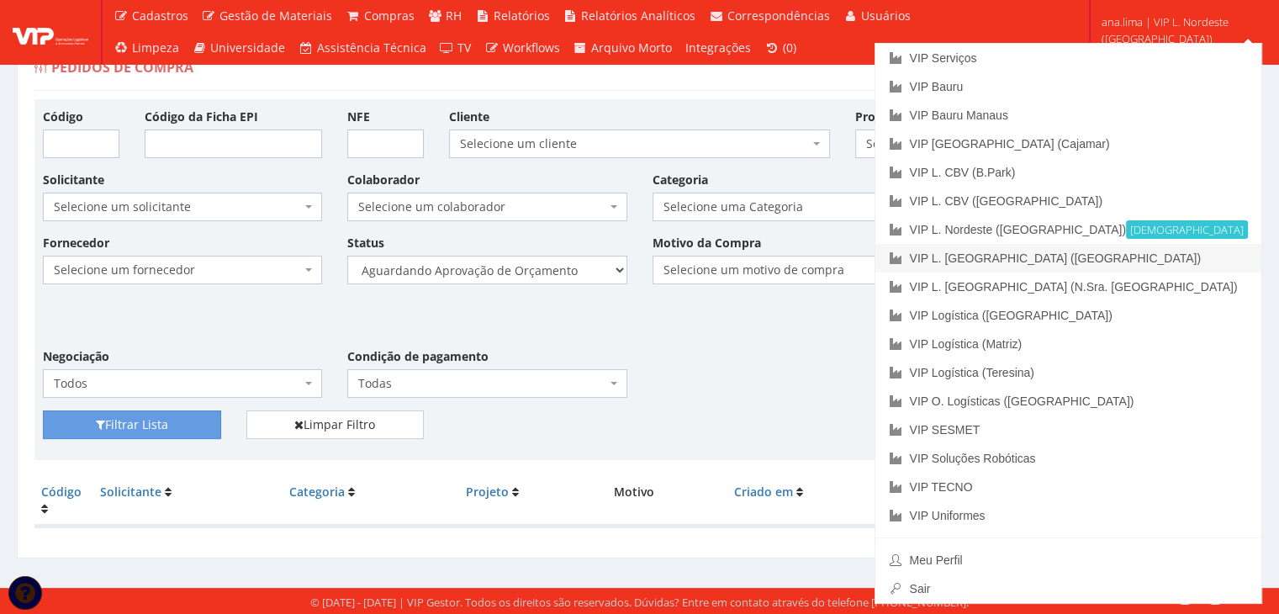
click at [1174, 259] on link "VIP L. [GEOGRAPHIC_DATA] ([GEOGRAPHIC_DATA])" at bounding box center [1068, 258] width 386 height 29
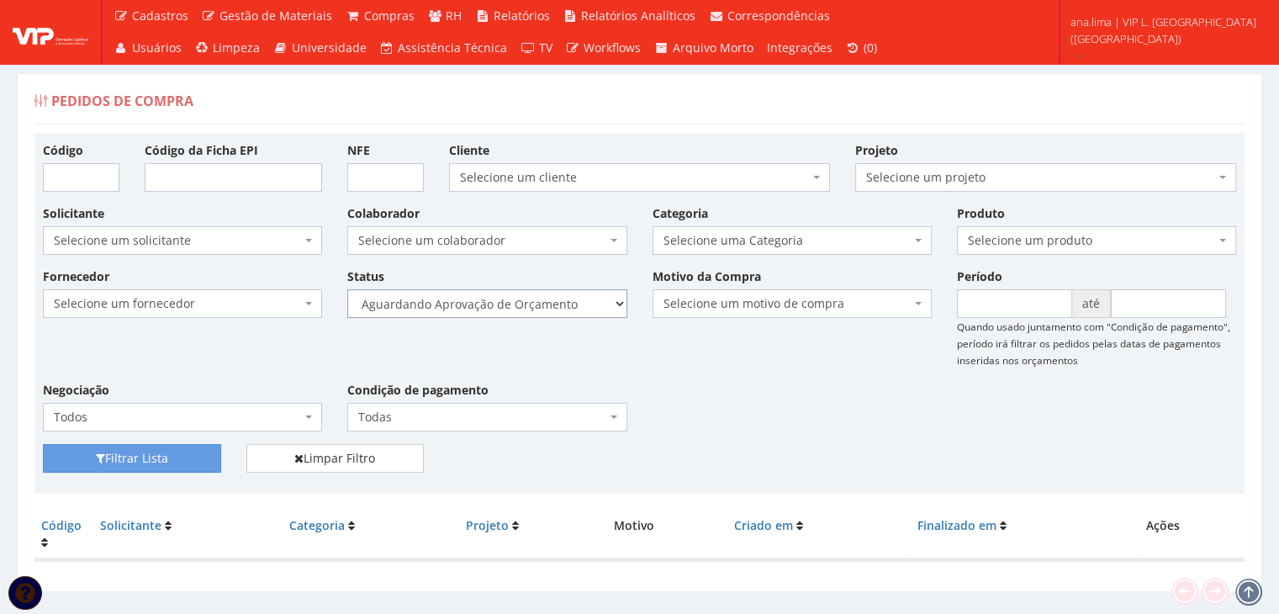
click at [539, 310] on select "Selecione um status Cancelado Aguardando Aprovação Diretoria Pedido Aprovado Ag…" at bounding box center [486, 303] width 279 height 29
select select "1"
click at [347, 289] on select "Selecione um status Cancelado Aguardando Aprovação Diretoria Pedido Aprovado Ag…" at bounding box center [486, 303] width 279 height 29
click at [172, 464] on button "Filtrar Lista" at bounding box center [132, 458] width 178 height 29
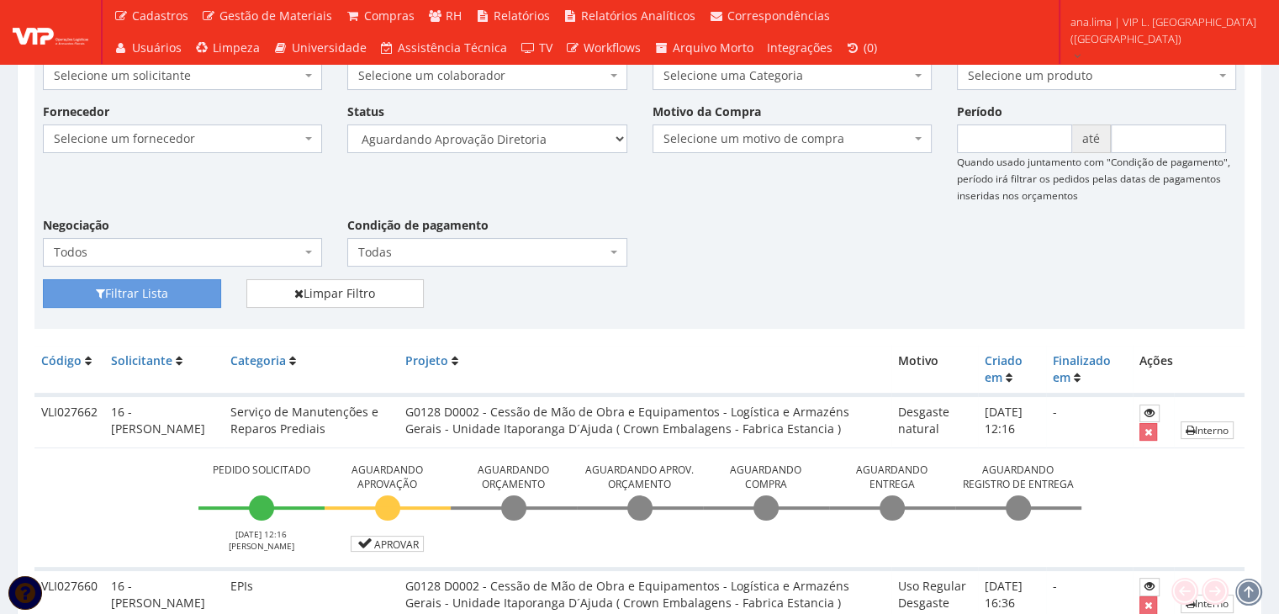
scroll to position [144, 0]
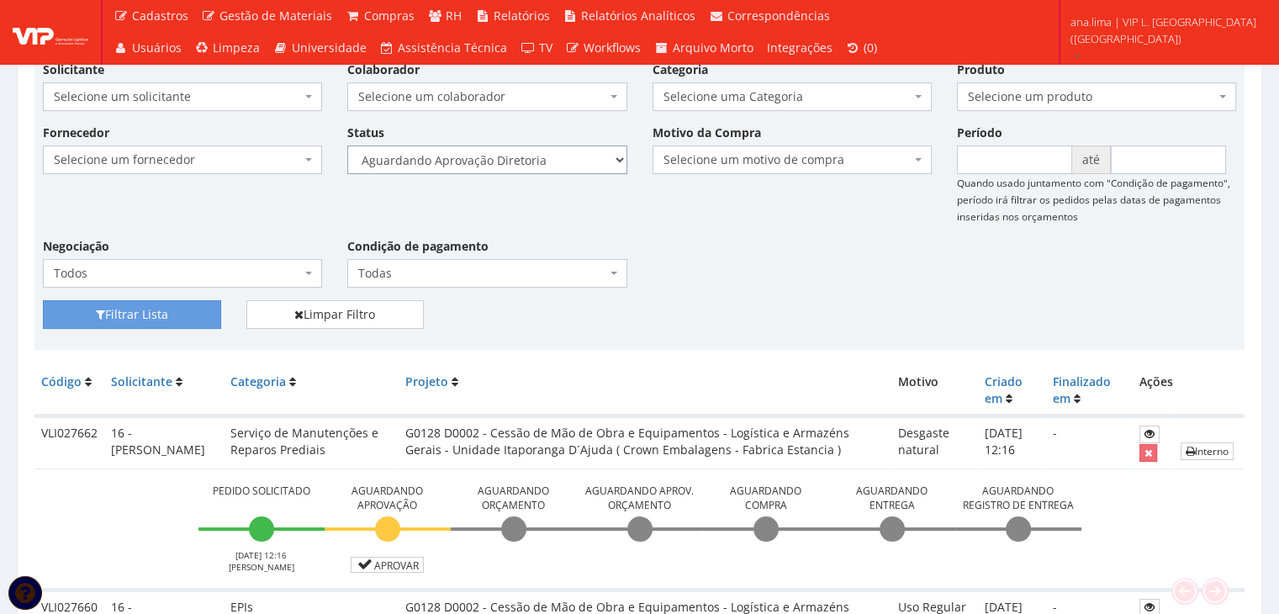
click at [567, 157] on select "Selecione um status Cancelado Aguardando Aprovação Diretoria Pedido Aprovado Ag…" at bounding box center [486, 159] width 279 height 29
select select "4"
click at [347, 145] on select "Selecione um status Cancelado Aguardando Aprovação Diretoria Pedido Aprovado Ag…" at bounding box center [486, 159] width 279 height 29
click at [180, 303] on button "Filtrar Lista" at bounding box center [132, 314] width 178 height 29
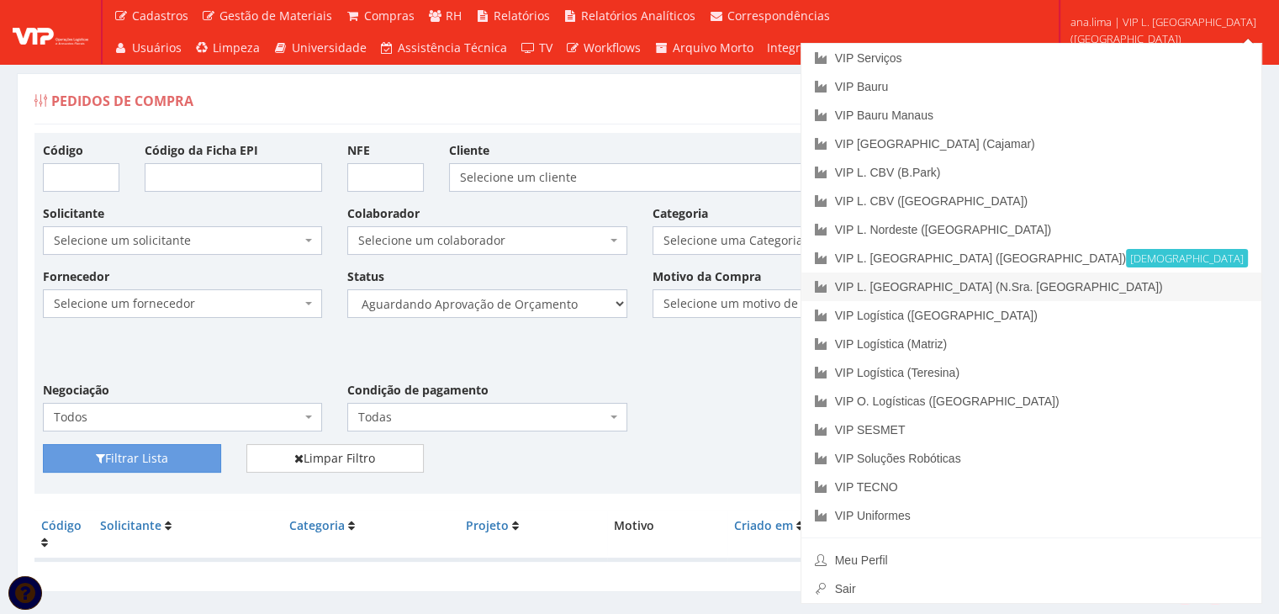
click at [1125, 284] on link "VIP L. [GEOGRAPHIC_DATA] (N.Sra. [GEOGRAPHIC_DATA])" at bounding box center [1031, 286] width 460 height 29
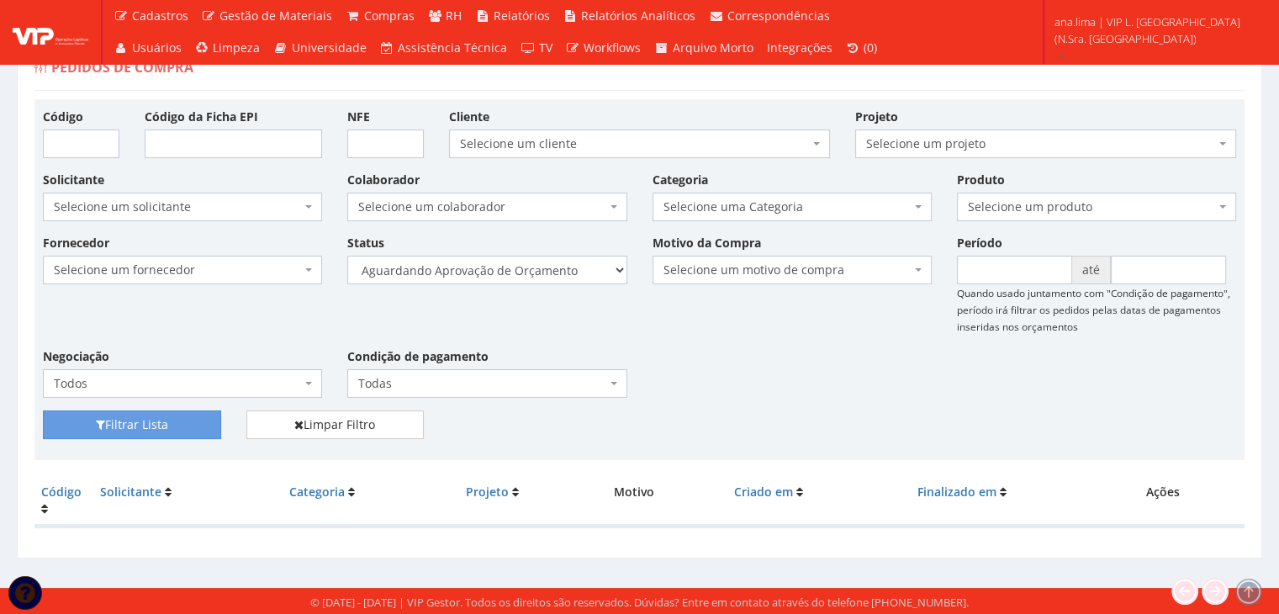
scroll to position [34, 0]
click at [561, 267] on select "Selecione um status Cancelado Aguardando Aprovação Diretoria Pedido Aprovado Ag…" at bounding box center [486, 270] width 279 height 29
select select "1"
click at [347, 256] on select "Selecione um status Cancelado Aguardando Aprovação Diretoria Pedido Aprovado Ag…" at bounding box center [486, 270] width 279 height 29
click at [185, 418] on button "Filtrar Lista" at bounding box center [132, 424] width 178 height 29
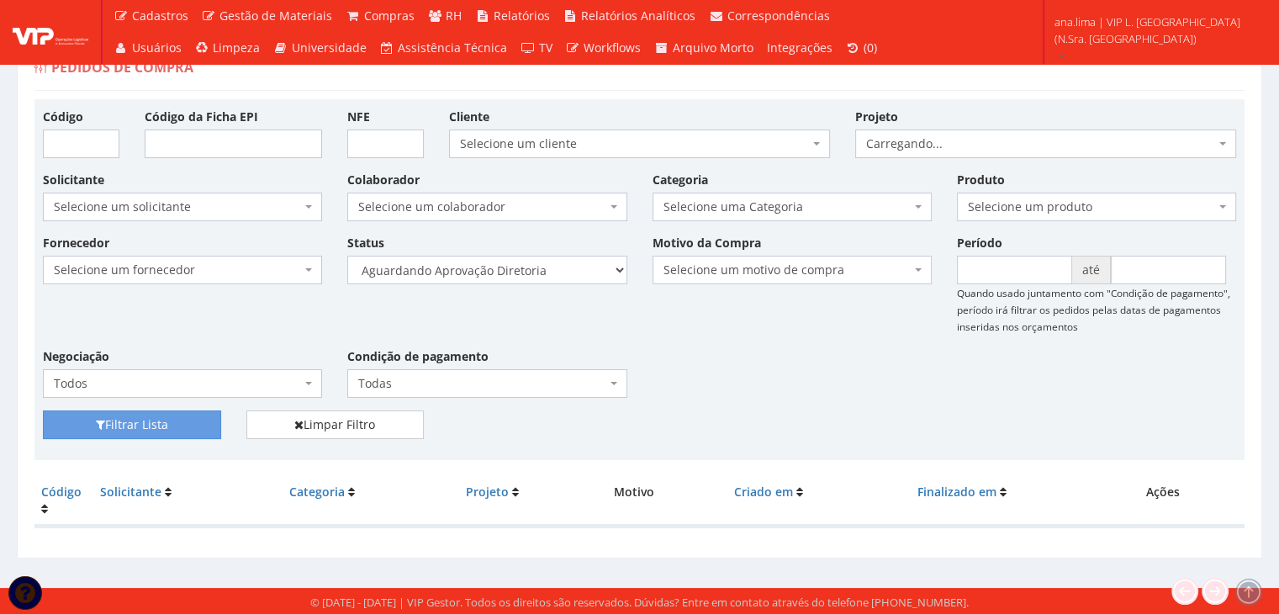
scroll to position [34, 0]
drag, startPoint x: 480, startPoint y: 269, endPoint x: 485, endPoint y: 278, distance: 10.5
click at [480, 269] on select "Selecione um status Cancelado Aguardando Aprovação Diretoria Pedido Aprovado Ag…" at bounding box center [486, 270] width 279 height 29
select select "4"
click at [347, 256] on select "Selecione um status Cancelado Aguardando Aprovação Diretoria Pedido Aprovado Ag…" at bounding box center [486, 270] width 279 height 29
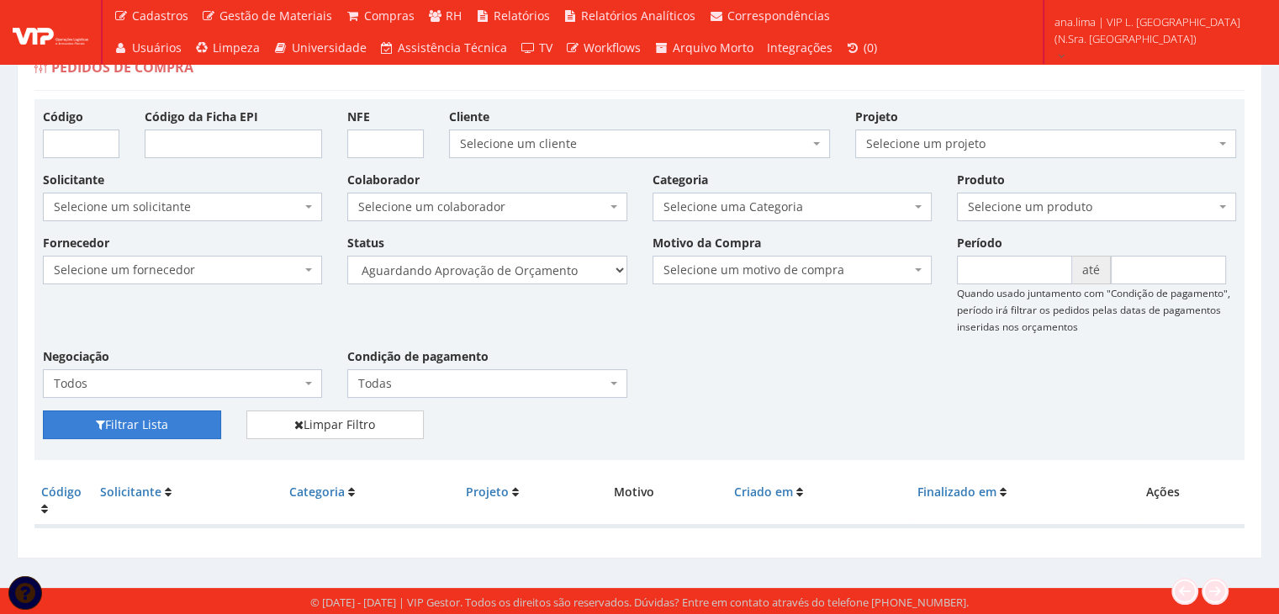
click at [198, 423] on button "Filtrar Lista" at bounding box center [132, 424] width 178 height 29
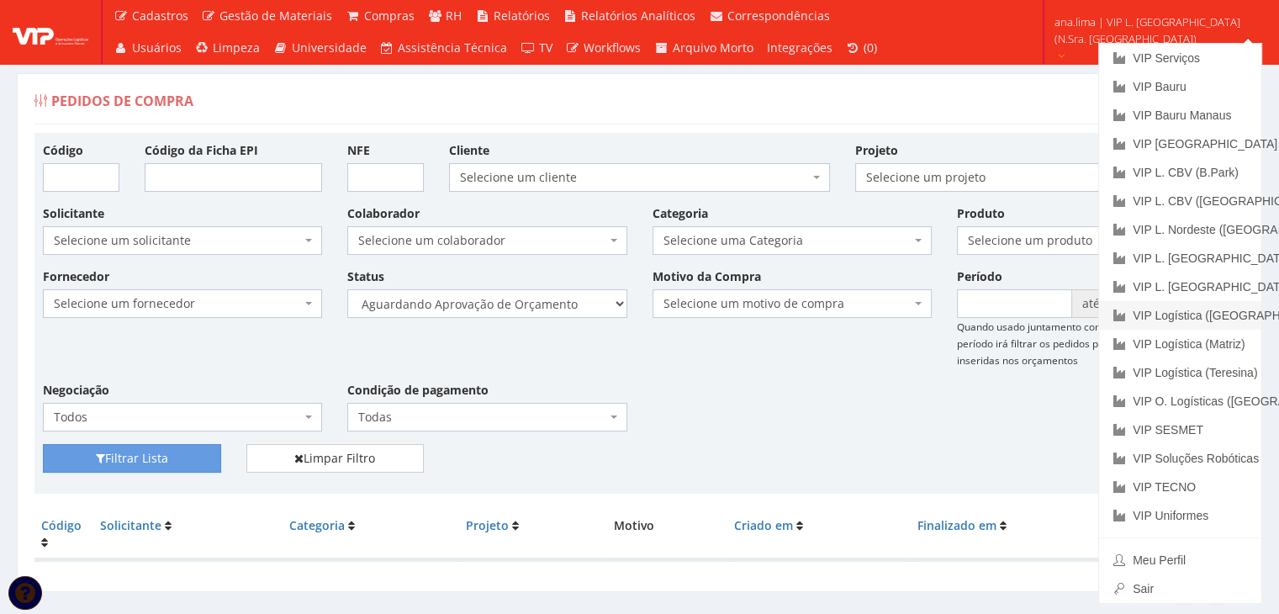
click at [1201, 311] on link "VIP Logística ([GEOGRAPHIC_DATA])" at bounding box center [1180, 315] width 162 height 29
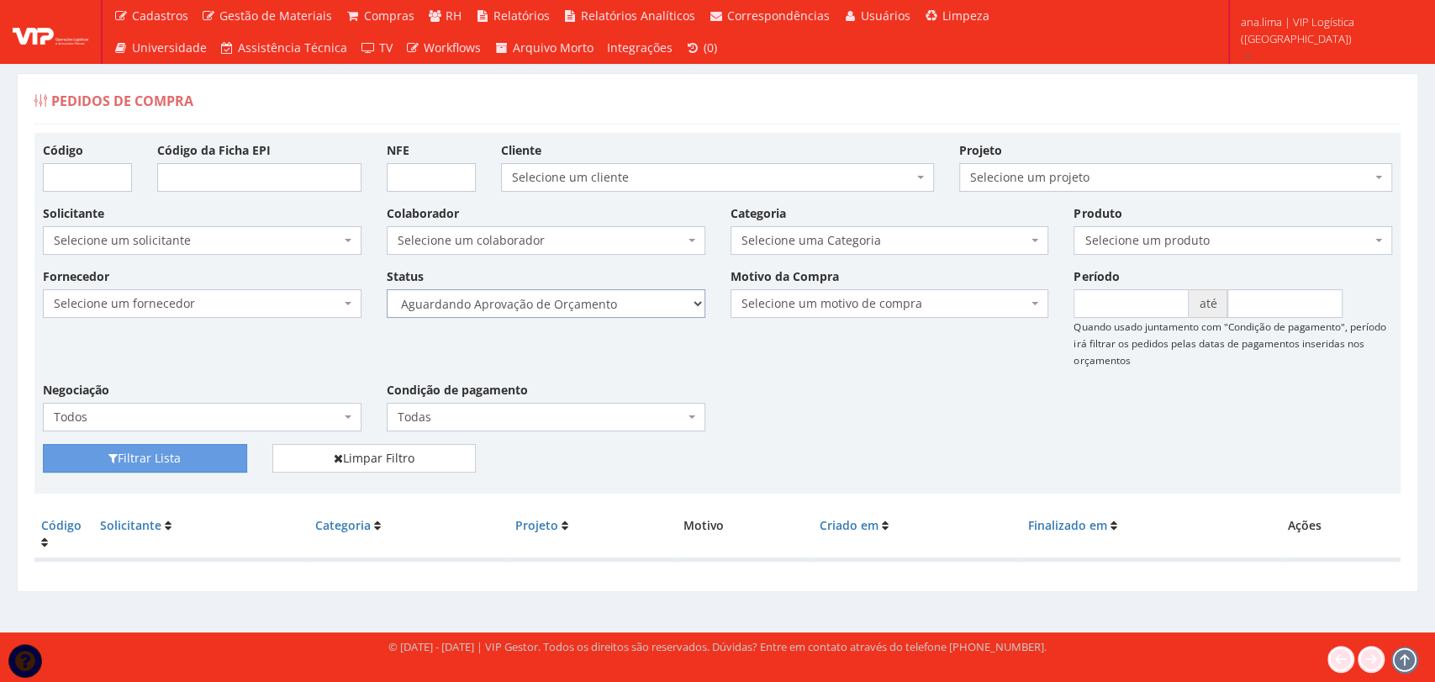
click at [646, 298] on select "Selecione um status Cancelado Aguardando Aprovação Diretoria Pedido Aprovado Ag…" at bounding box center [546, 303] width 319 height 29
select select "1"
click at [387, 289] on select "Selecione um status Cancelado Aguardando Aprovação Diretoria Pedido Aprovado Ag…" at bounding box center [546, 303] width 319 height 29
click at [94, 463] on button "Filtrar Lista" at bounding box center [145, 458] width 204 height 29
click at [618, 297] on select "Selecione um status Cancelado Aguardando Aprovação Diretoria Pedido Aprovado Ag…" at bounding box center [546, 303] width 319 height 29
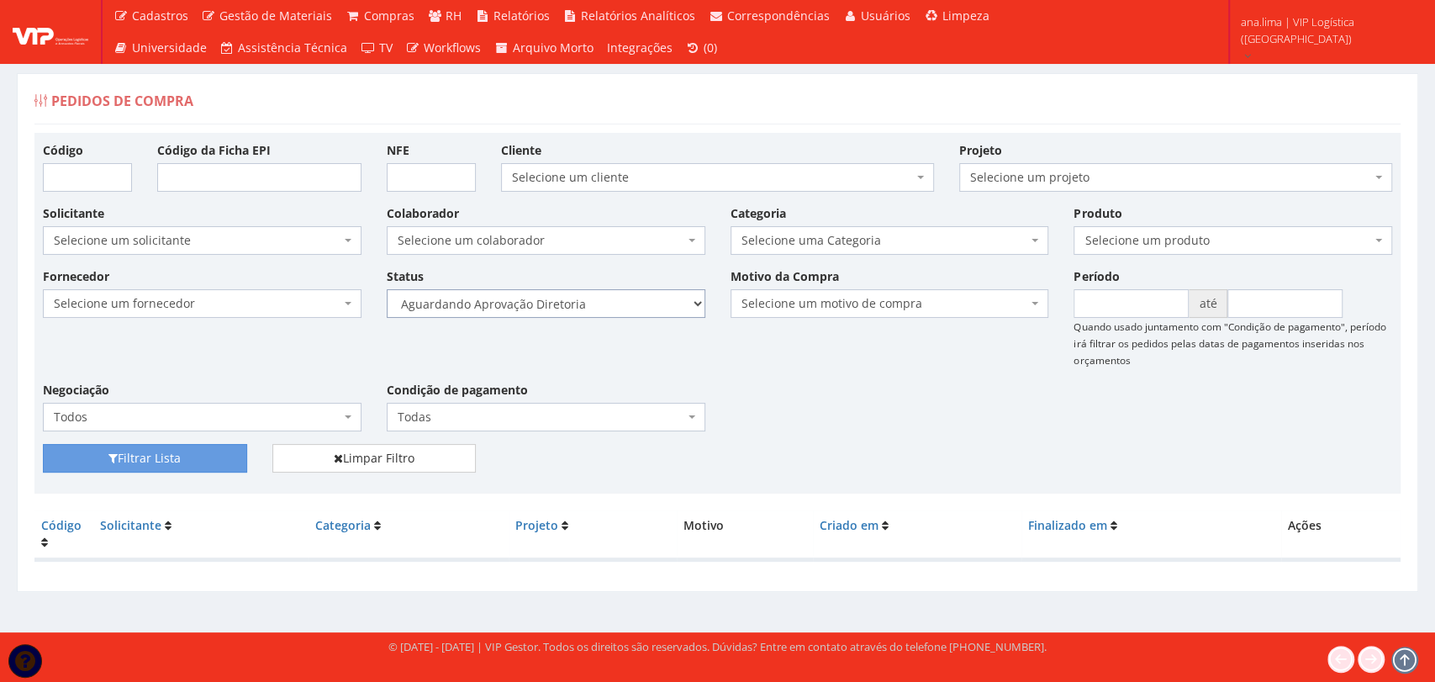
select select "4"
click at [387, 289] on select "Selecione um status Cancelado Aguardando Aprovação Diretoria Pedido Aprovado Ag…" at bounding box center [546, 303] width 319 height 29
drag, startPoint x: 175, startPoint y: 460, endPoint x: 251, endPoint y: 445, distance: 78.0
click at [175, 460] on button "Filtrar Lista" at bounding box center [145, 458] width 204 height 29
click at [598, 304] on select "Selecione um status Cancelado Aguardando Aprovação Diretoria Pedido Aprovado Ag…" at bounding box center [546, 303] width 319 height 29
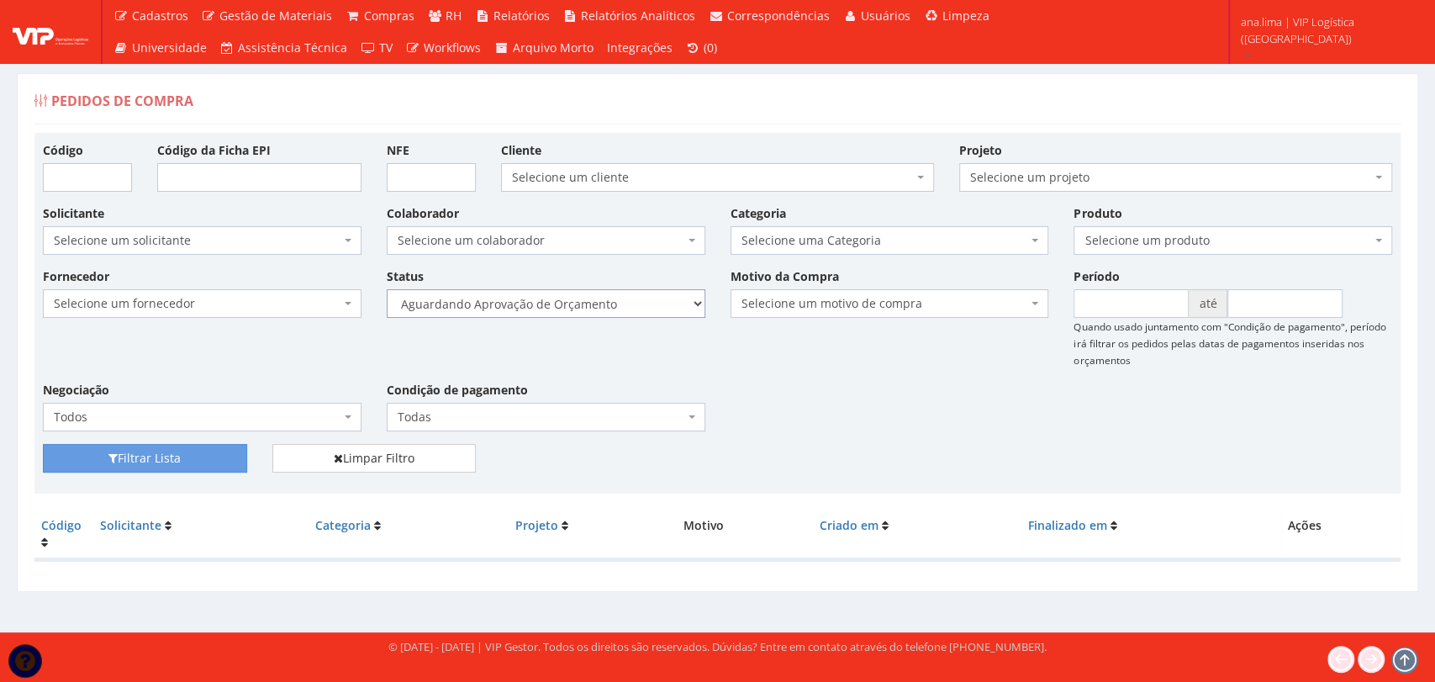
select select "1"
click at [387, 289] on select "Selecione um status Cancelado Aguardando Aprovação Diretoria Pedido Aprovado Ag…" at bounding box center [546, 303] width 319 height 29
click at [206, 458] on button "Filtrar Lista" at bounding box center [145, 458] width 204 height 29
drag, startPoint x: 0, startPoint y: 0, endPoint x: 585, endPoint y: 315, distance: 664.8
click at [582, 310] on select "Selecione um status Cancelado Aguardando Aprovação Diretoria Pedido Aprovado Ag…" at bounding box center [546, 303] width 319 height 29
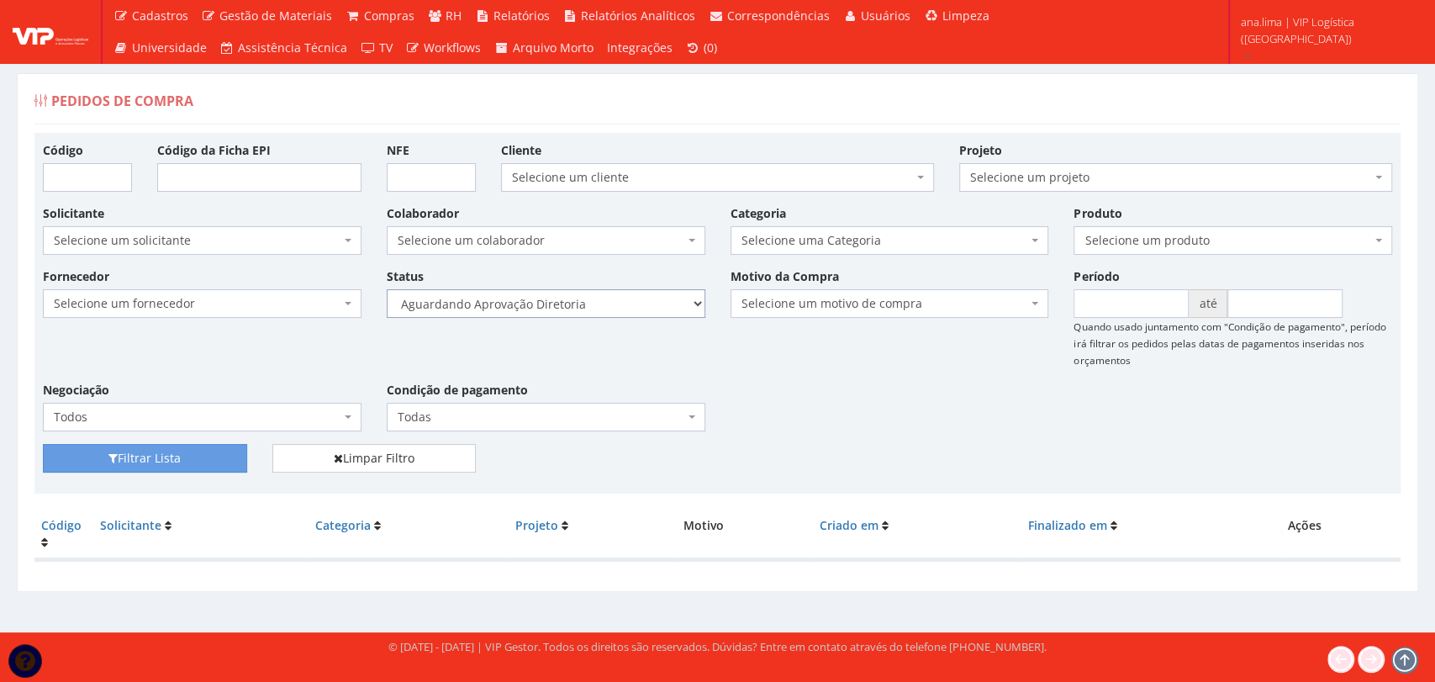
select select "4"
click at [387, 289] on select "Selecione um status Cancelado Aguardando Aprovação Diretoria Pedido Aprovado Ag…" at bounding box center [546, 303] width 319 height 29
click at [188, 451] on button "Filtrar Lista" at bounding box center [145, 458] width 204 height 29
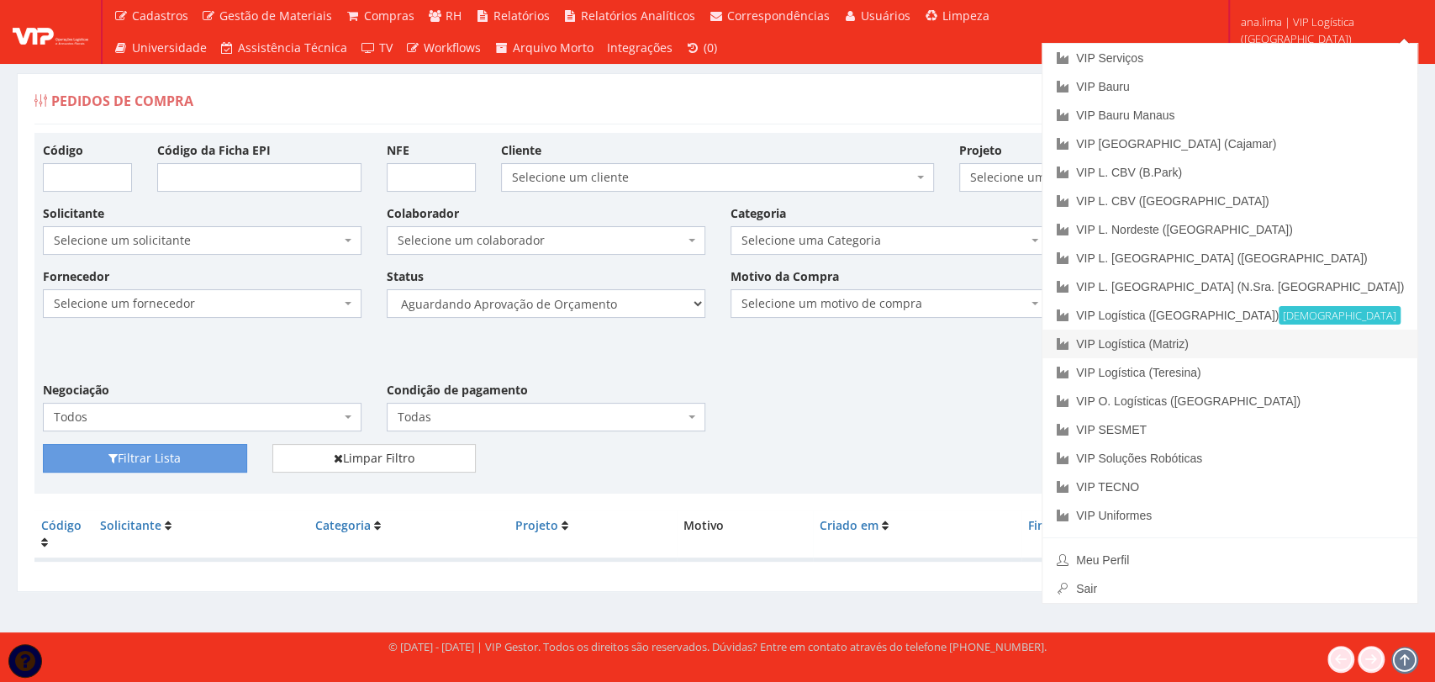
click at [1329, 345] on link "VIP Logística (Matriz)" at bounding box center [1230, 344] width 375 height 29
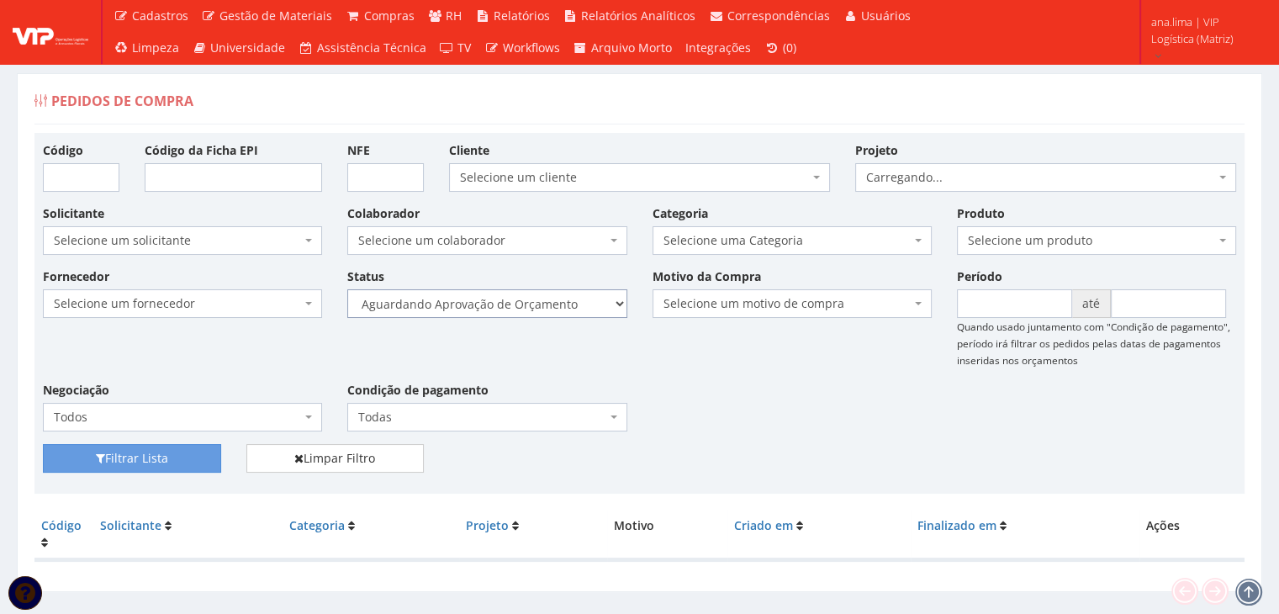
click at [570, 304] on select "Selecione um status Cancelado Aguardando Aprovação Diretoria Pedido Aprovado Ag…" at bounding box center [486, 303] width 279 height 29
select select "1"
click at [347, 289] on select "Selecione um status Cancelado Aguardando Aprovação Diretoria Pedido Aprovado Ag…" at bounding box center [486, 303] width 279 height 29
drag, startPoint x: 187, startPoint y: 449, endPoint x: 430, endPoint y: 353, distance: 261.3
click at [187, 450] on button "Filtrar Lista" at bounding box center [132, 458] width 178 height 29
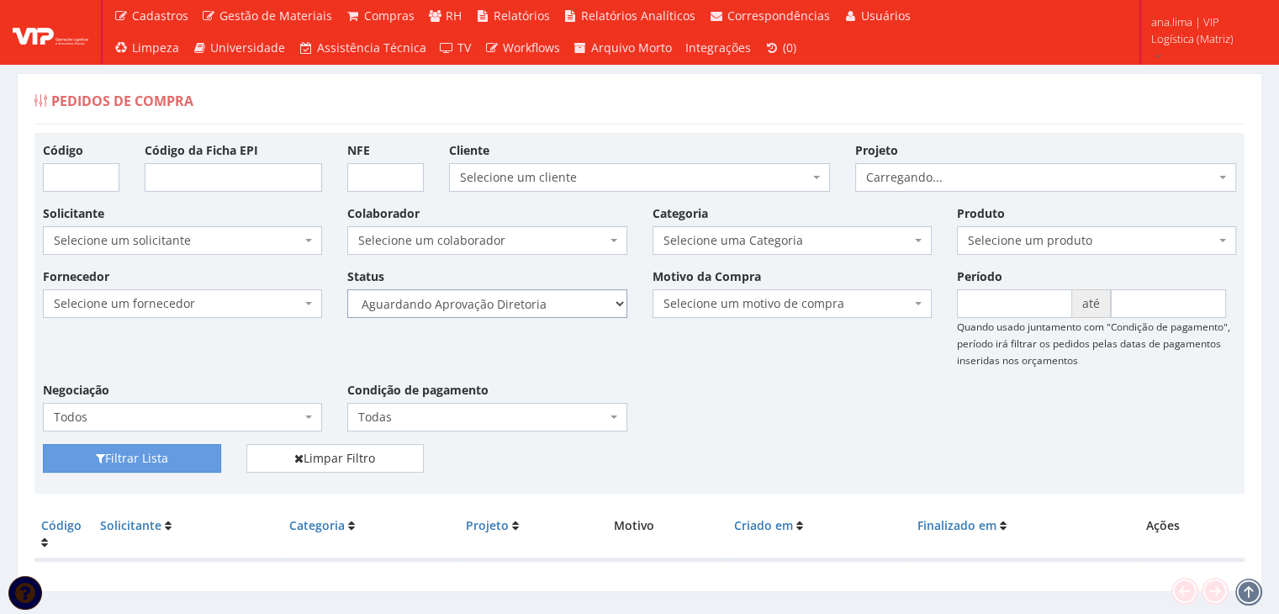
drag, startPoint x: 0, startPoint y: 0, endPoint x: 544, endPoint y: 314, distance: 628.0
click at [542, 304] on select "Selecione um status Cancelado Aguardando Aprovação Diretoria Pedido Aprovado Ag…" at bounding box center [486, 303] width 279 height 29
select select "4"
click at [347, 289] on select "Selecione um status Cancelado Aguardando Aprovação Diretoria Pedido Aprovado Ag…" at bounding box center [486, 303] width 279 height 29
click at [185, 463] on button "Filtrar Lista" at bounding box center [132, 458] width 178 height 29
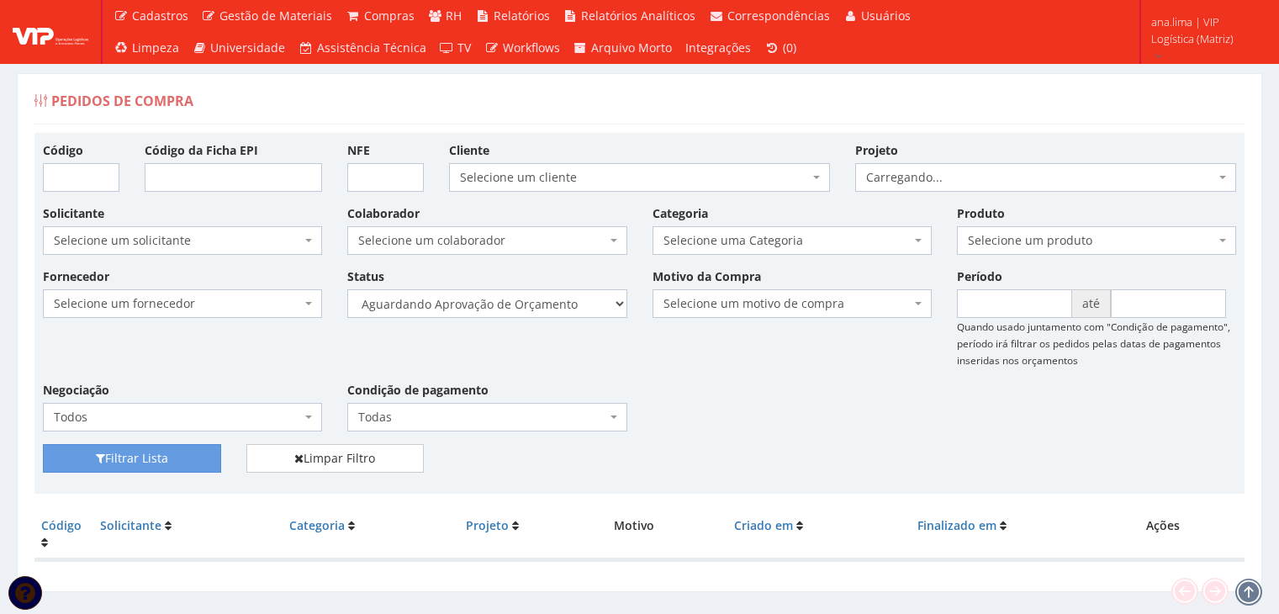
scroll to position [34, 0]
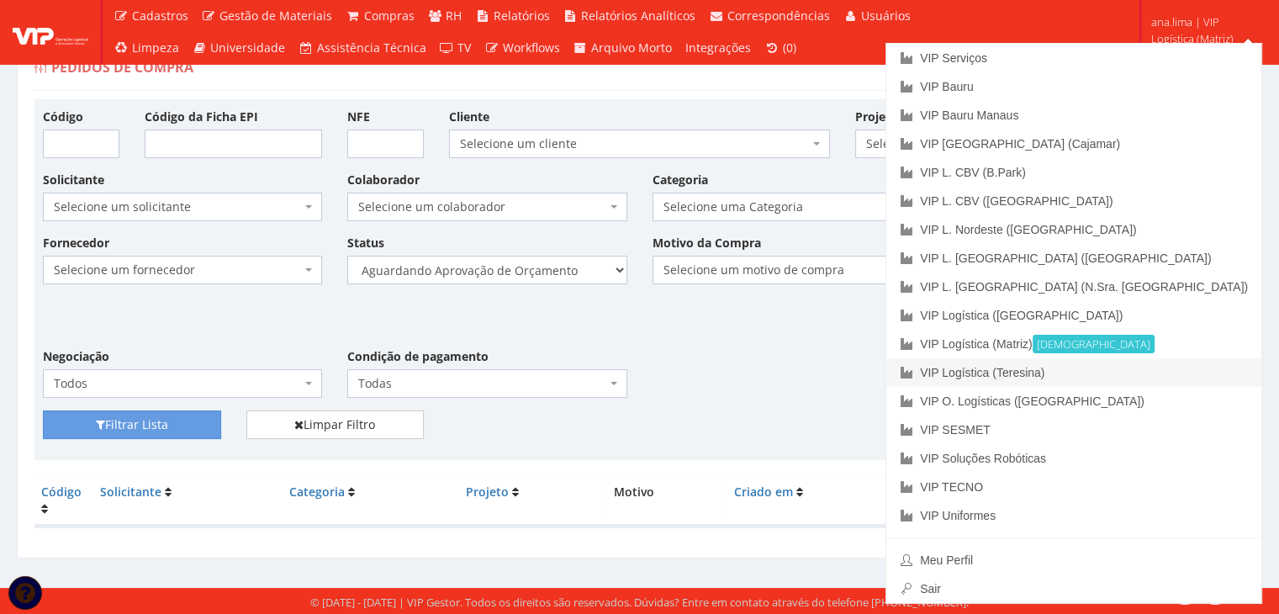
click at [1183, 367] on link "VIP Logística (Teresina)" at bounding box center [1073, 372] width 375 height 29
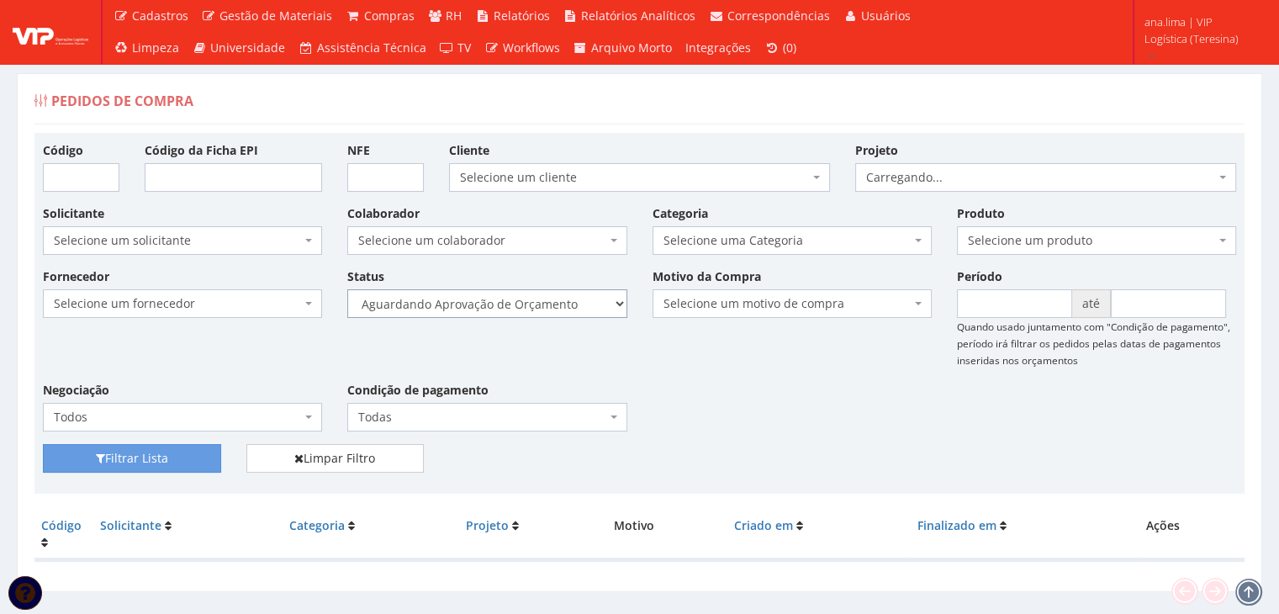
click at [568, 299] on select "Selecione um status Cancelado Aguardando Aprovação Diretoria Pedido Aprovado Ag…" at bounding box center [486, 303] width 279 height 29
select select "1"
click at [347, 289] on select "Selecione um status Cancelado Aguardando Aprovação Diretoria Pedido Aprovado Ag…" at bounding box center [486, 303] width 279 height 29
click at [188, 455] on button "Filtrar Lista" at bounding box center [132, 458] width 178 height 29
click at [555, 299] on select "Selecione um status Cancelado Aguardando Aprovação Diretoria Pedido Aprovado Ag…" at bounding box center [486, 303] width 279 height 29
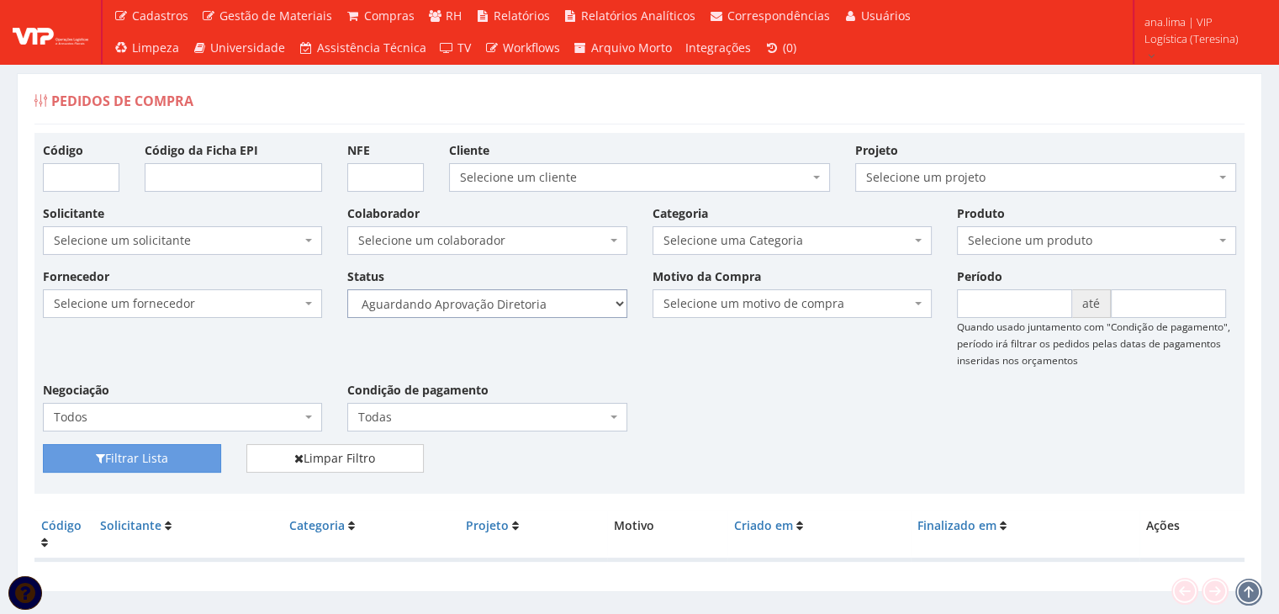
select select "4"
click at [347, 289] on select "Selecione um status Cancelado Aguardando Aprovação Diretoria Pedido Aprovado Ag…" at bounding box center [486, 303] width 279 height 29
click at [153, 458] on button "Filtrar Lista" at bounding box center [132, 458] width 178 height 29
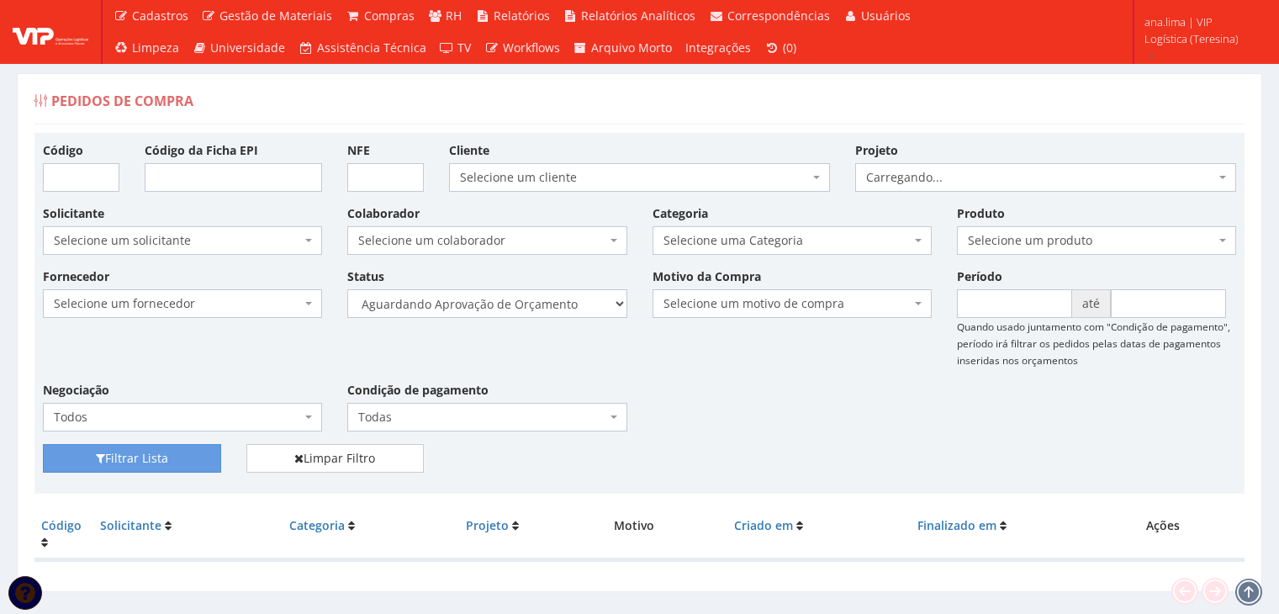
scroll to position [34, 0]
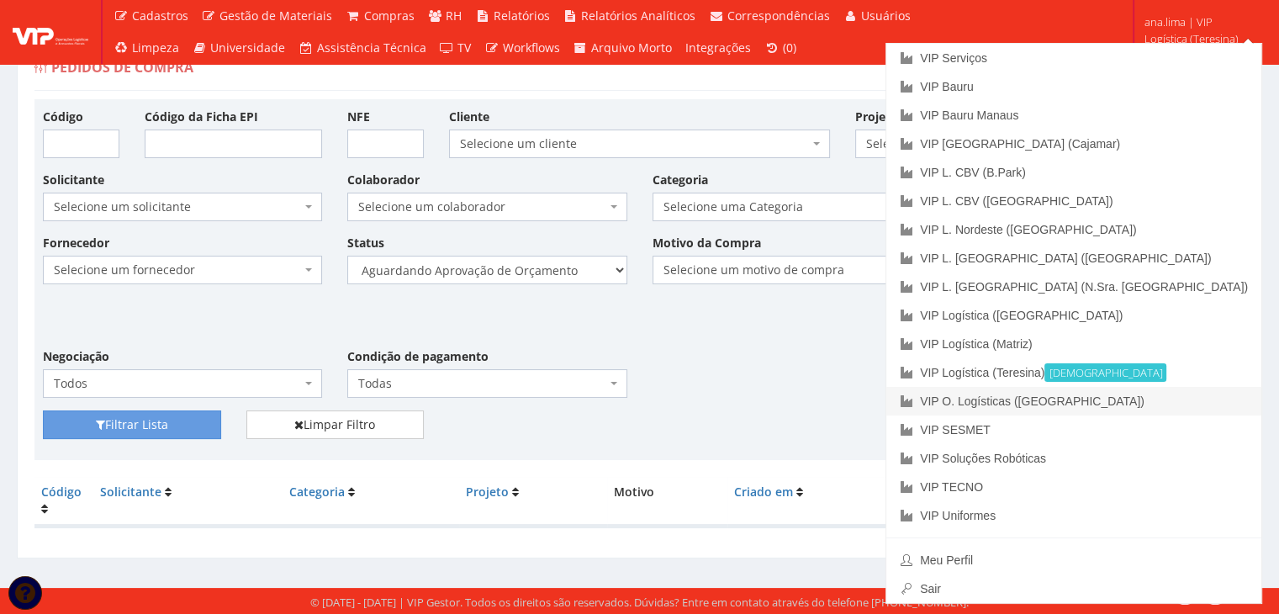
click at [1181, 400] on link "VIP O. Logísticas ([GEOGRAPHIC_DATA])" at bounding box center [1073, 401] width 375 height 29
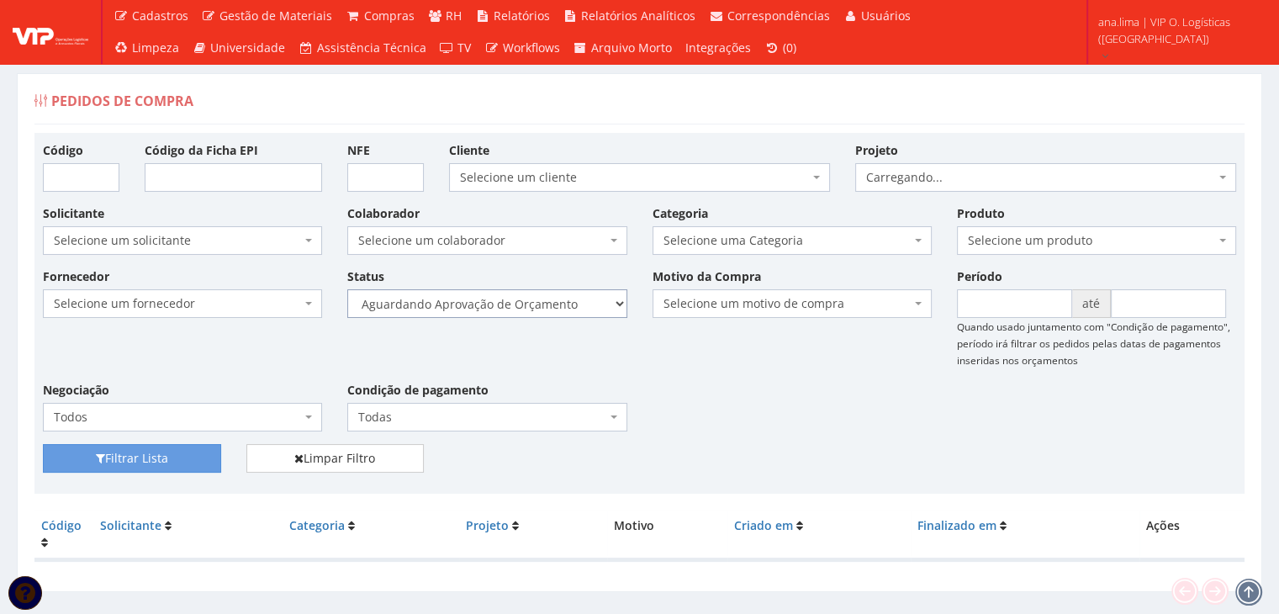
click at [552, 291] on select "Selecione um status Cancelado Aguardando Aprovação Diretoria Pedido Aprovado Ag…" at bounding box center [486, 303] width 279 height 29
select select "1"
click at [347, 289] on select "Selecione um status Cancelado Aguardando Aprovação Diretoria Pedido Aprovado Ag…" at bounding box center [486, 303] width 279 height 29
click at [192, 452] on button "Filtrar Lista" at bounding box center [132, 458] width 178 height 29
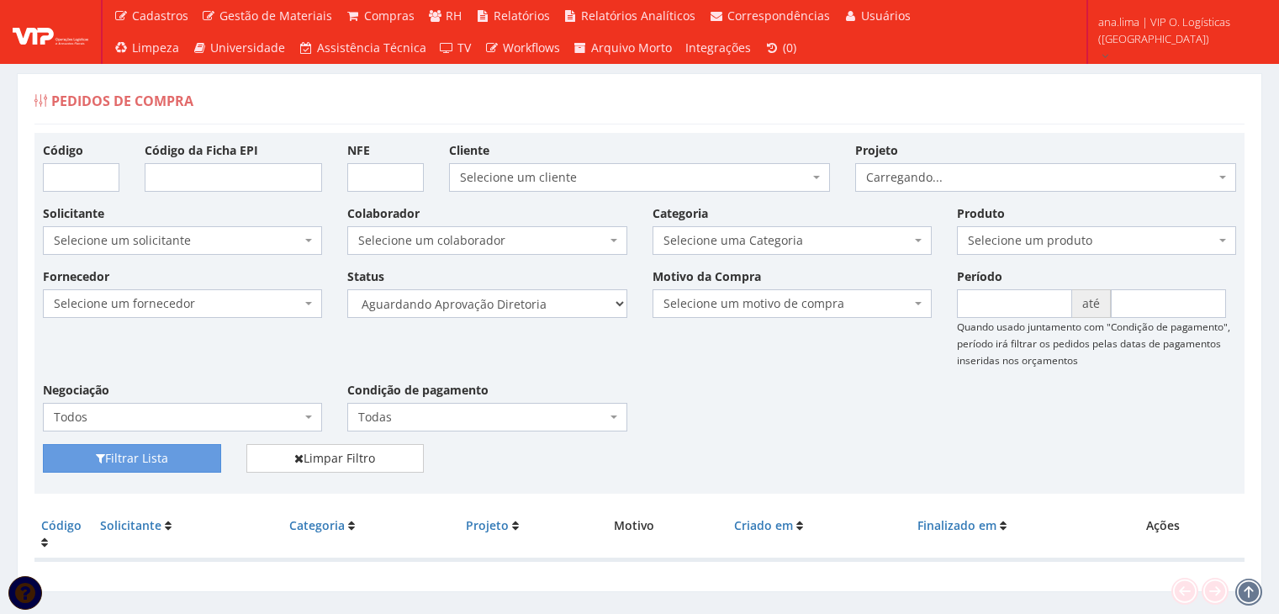
click at [548, 304] on select "Selecione um status Cancelado Aguardando Aprovação Diretoria Pedido Aprovado Ag…" at bounding box center [486, 303] width 279 height 29
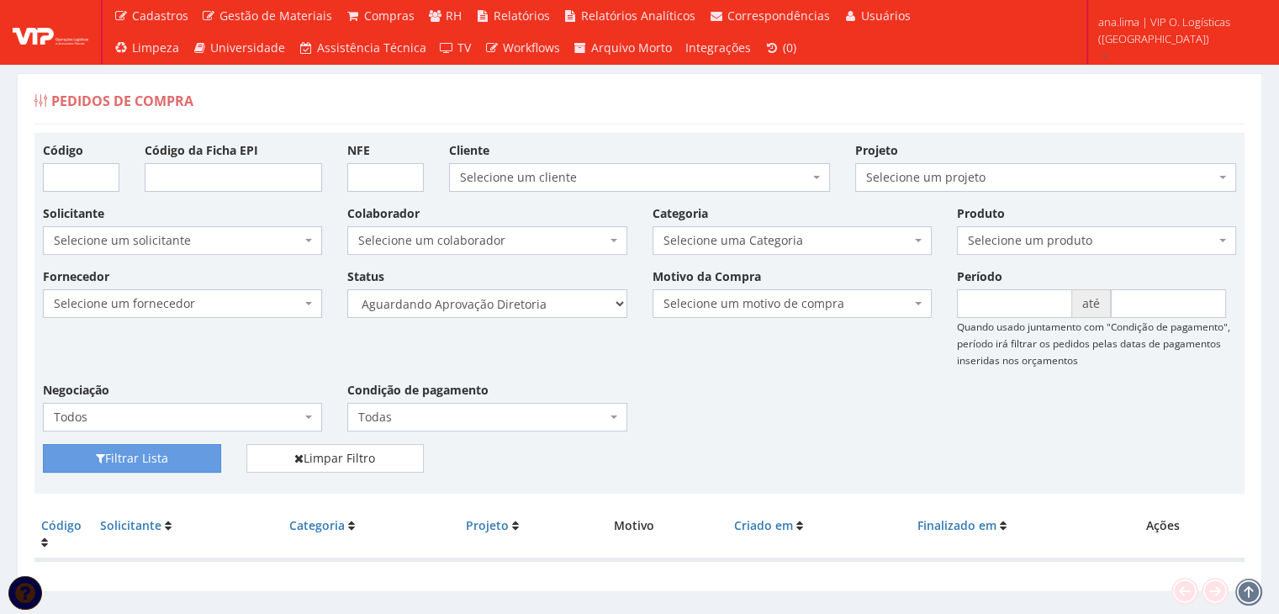
select select "4"
click at [347, 289] on select "Selecione um status Cancelado Aguardando Aprovação Diretoria Pedido Aprovado Ag…" at bounding box center [486, 303] width 279 height 29
click at [203, 452] on button "Filtrar Lista" at bounding box center [132, 458] width 178 height 29
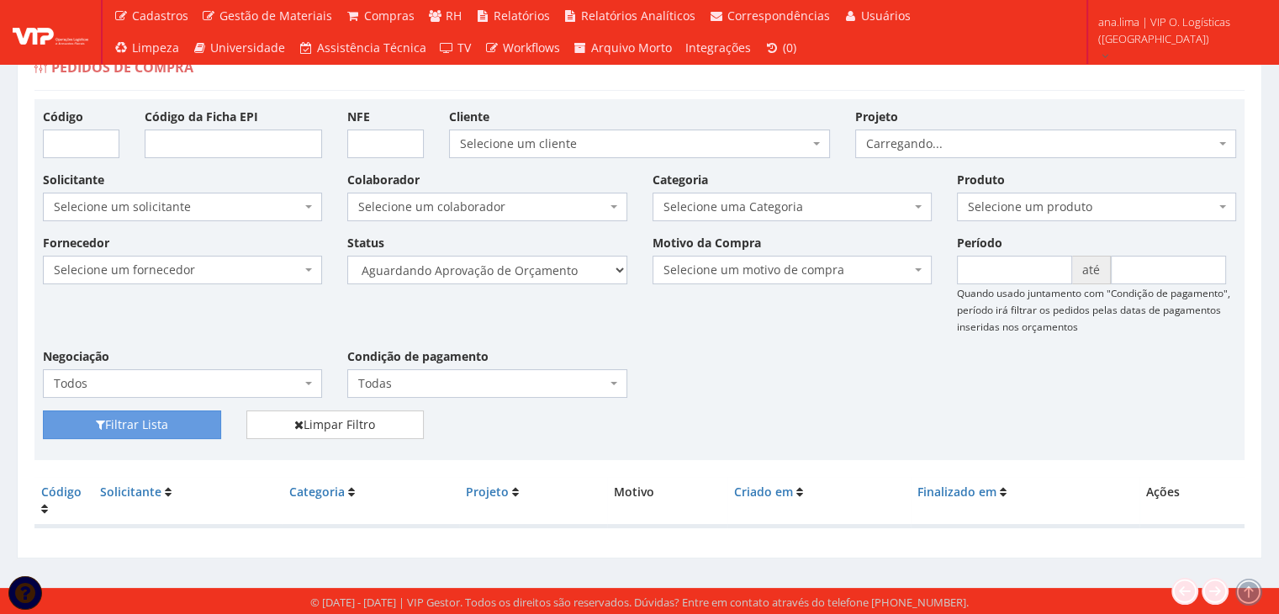
scroll to position [34, 0]
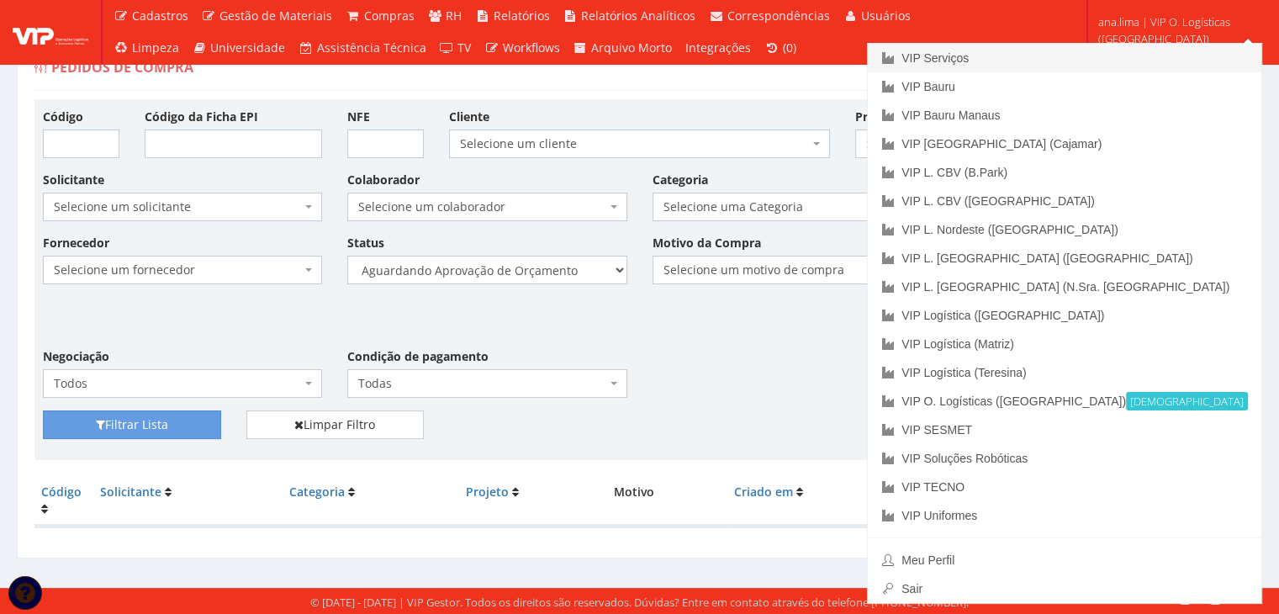
click at [1133, 55] on link "VIP Serviços" at bounding box center [1065, 58] width 394 height 29
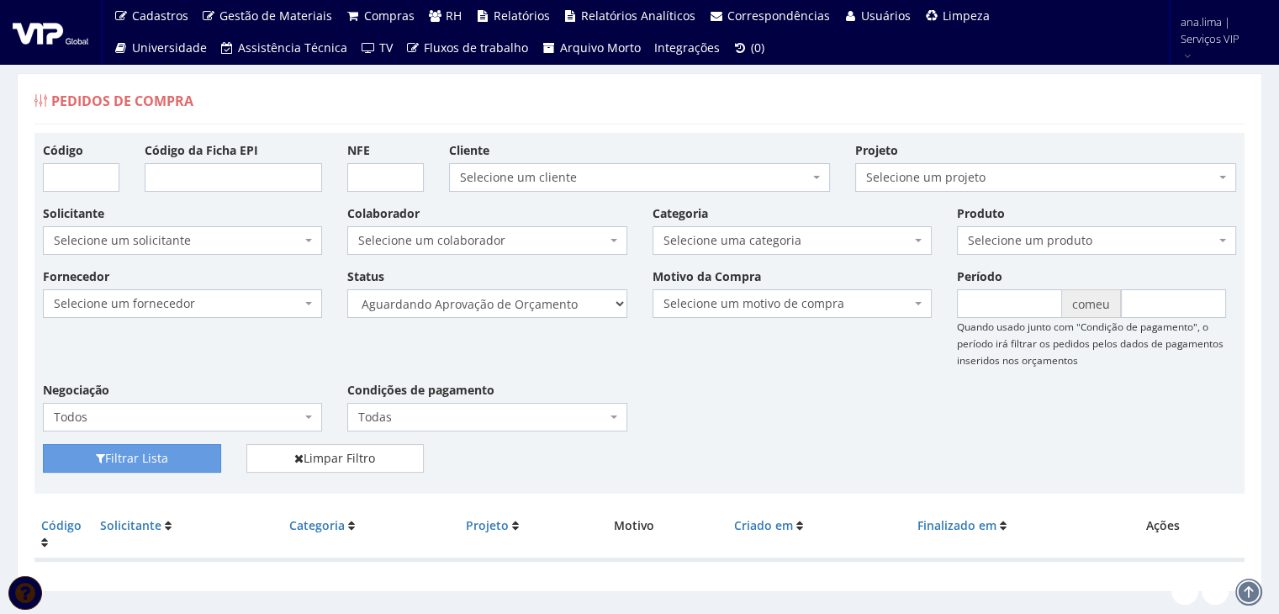
click at [1167, 119] on div "Pedidos de Compra" at bounding box center [639, 104] width 1210 height 40
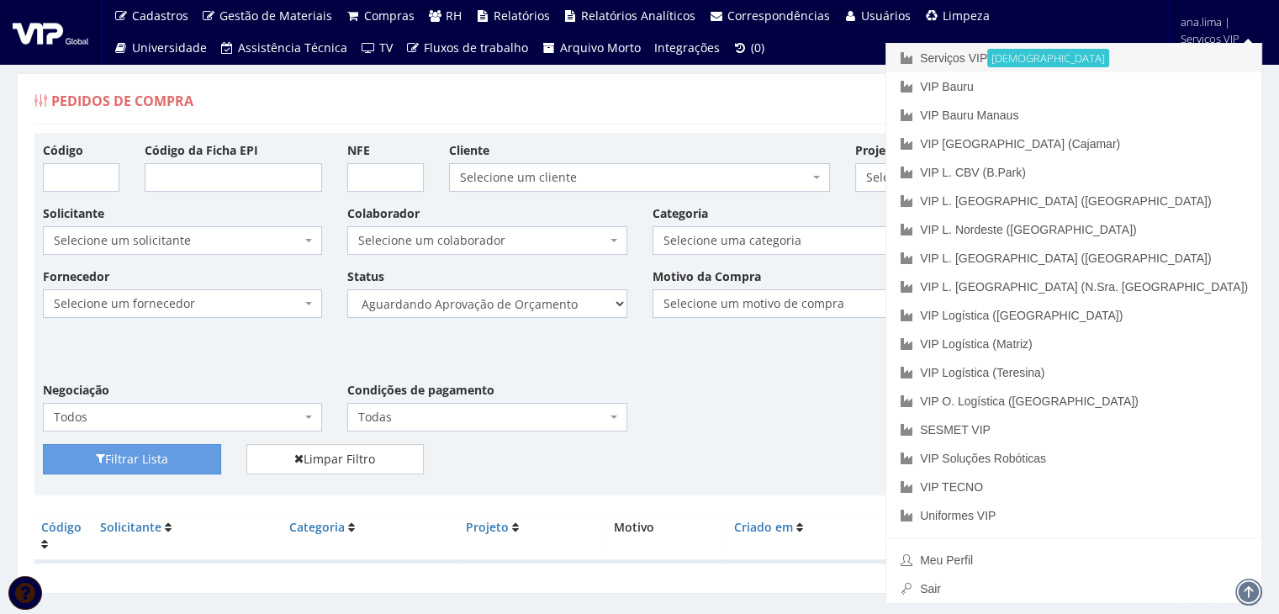
click at [987, 60] on font "Serviços VIP" at bounding box center [953, 57] width 67 height 13
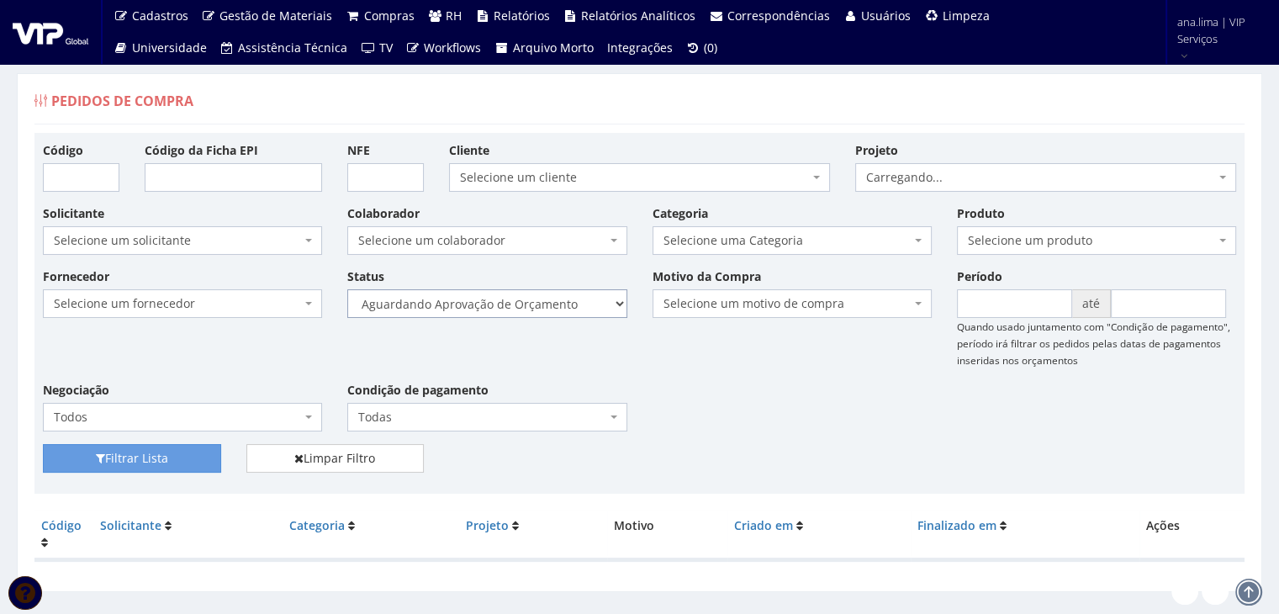
click at [552, 309] on select "Selecione um status Cancelado Aguardando Aprovação Diretoria Pedido Aprovado Ag…" at bounding box center [486, 303] width 279 height 29
select select "1"
click at [347, 289] on select "Selecione um status Cancelado Aguardando Aprovação Diretoria Pedido Aprovado Ag…" at bounding box center [486, 303] width 279 height 29
click at [145, 463] on button "Filtrar Lista" at bounding box center [132, 458] width 178 height 29
click at [575, 304] on select "Selecione um status Cancelado Aguardando Aprovação Diretoria Pedido Aprovado Ag…" at bounding box center [486, 303] width 279 height 29
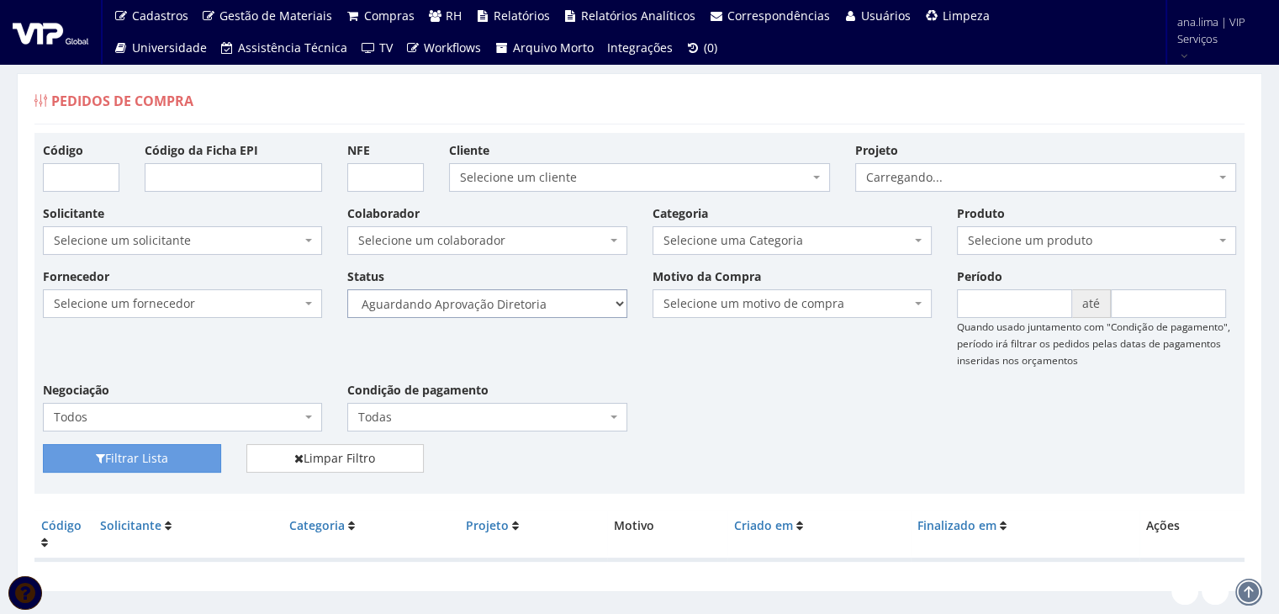
select select "4"
click at [347, 289] on select "Selecione um status Cancelado Aguardando Aprovação Diretoria Pedido Aprovado Ag…" at bounding box center [486, 303] width 279 height 29
click at [161, 452] on button "Filtrar Lista" at bounding box center [132, 458] width 178 height 29
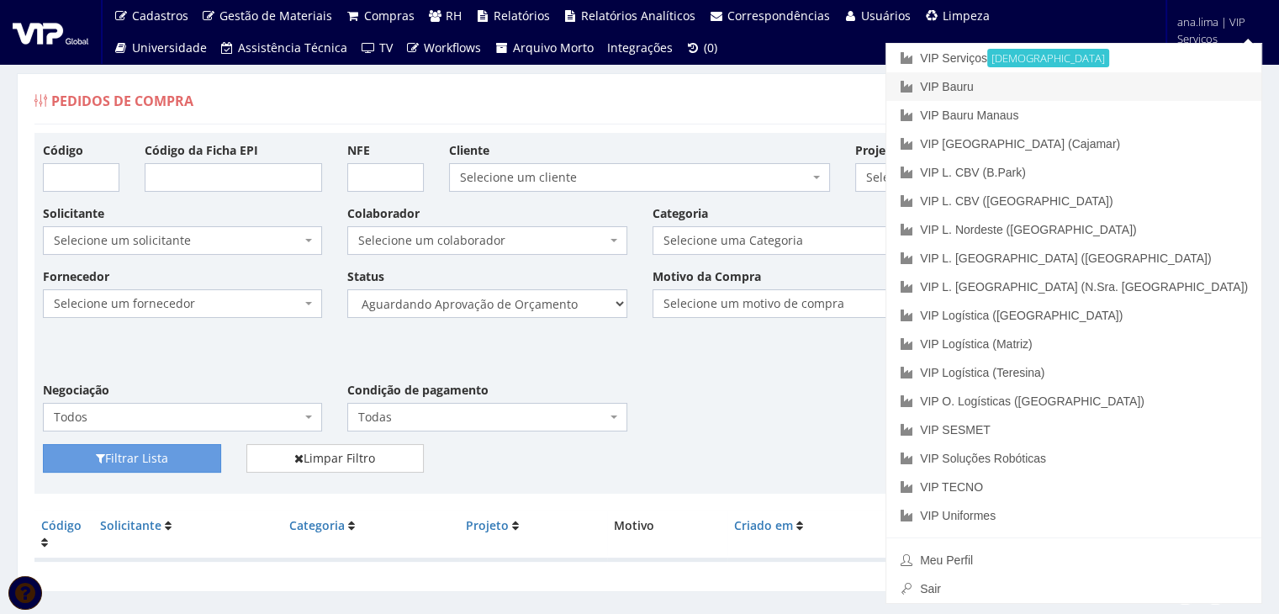
click at [1181, 82] on link "VIP Bauru" at bounding box center [1073, 86] width 375 height 29
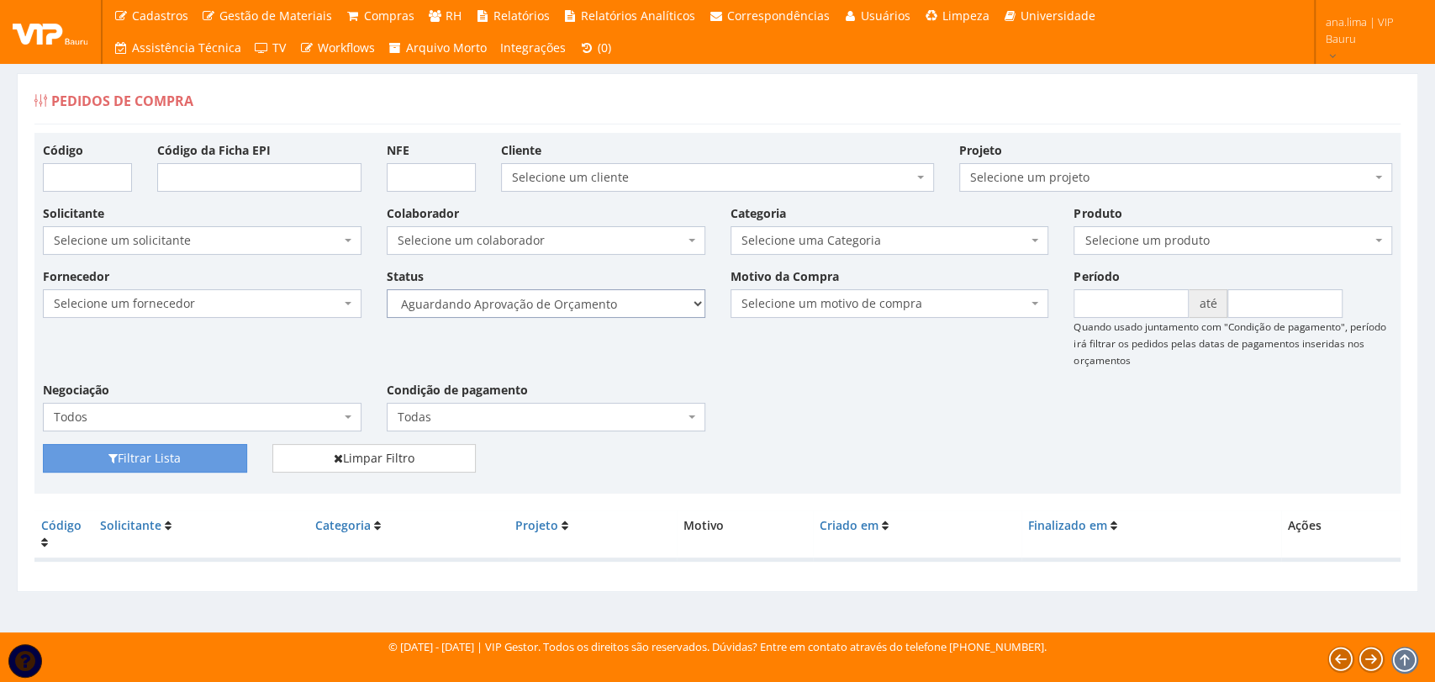
click at [606, 309] on select "Selecione um status Cancelado Aguardando Aprovação Diretoria Pedido Aprovado Ag…" at bounding box center [546, 303] width 319 height 29
select select "1"
click at [387, 289] on select "Selecione um status Cancelado Aguardando Aprovação Diretoria Pedido Aprovado Ag…" at bounding box center [546, 303] width 319 height 29
click at [194, 460] on button "Filtrar Lista" at bounding box center [145, 458] width 204 height 29
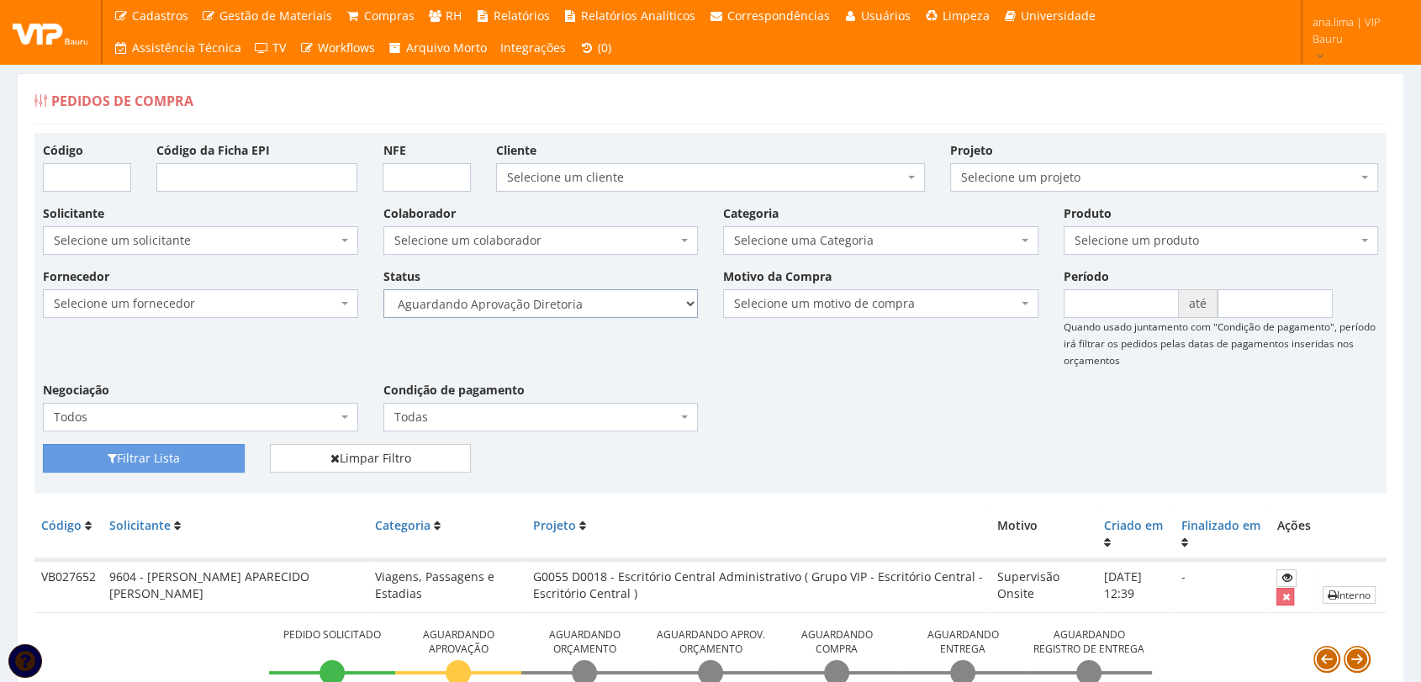
click at [585, 309] on select "Selecione um status Cancelado Aguardando Aprovação Diretoria Pedido Aprovado Ag…" at bounding box center [540, 303] width 315 height 29
select select "4"
click at [383, 289] on select "Selecione um status Cancelado Aguardando Aprovação Diretoria Pedido Aprovado Ag…" at bounding box center [540, 303] width 315 height 29
drag, startPoint x: 209, startPoint y: 456, endPoint x: 496, endPoint y: 402, distance: 291.8
click at [209, 457] on button "Filtrar Lista" at bounding box center [144, 458] width 202 height 29
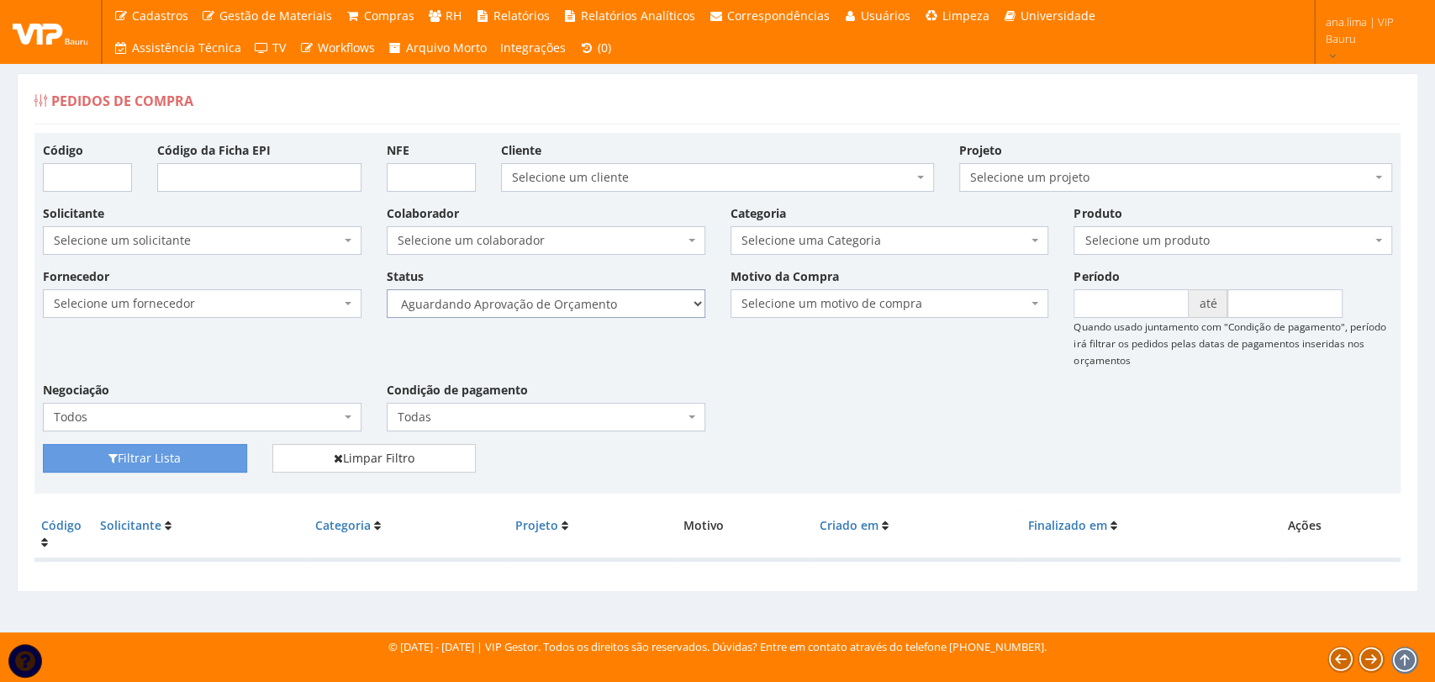
click at [634, 295] on select "Selecione um status Cancelado Aguardando Aprovação Diretoria Pedido Aprovado Ag…" at bounding box center [546, 303] width 319 height 29
select select "1"
click at [387, 289] on select "Selecione um status Cancelado Aguardando Aprovação Diretoria Pedido Aprovado Ag…" at bounding box center [546, 303] width 319 height 29
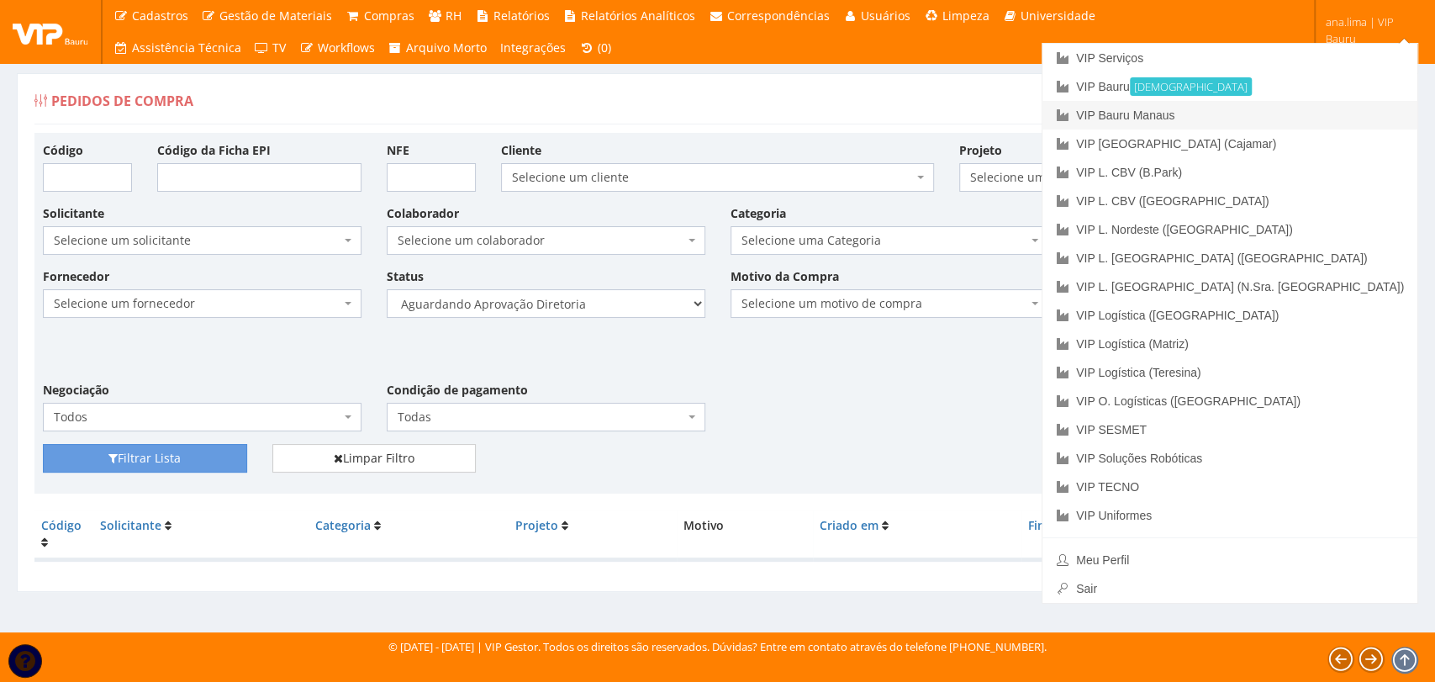
click at [1307, 109] on link "VIP Bauru Manaus" at bounding box center [1230, 115] width 375 height 29
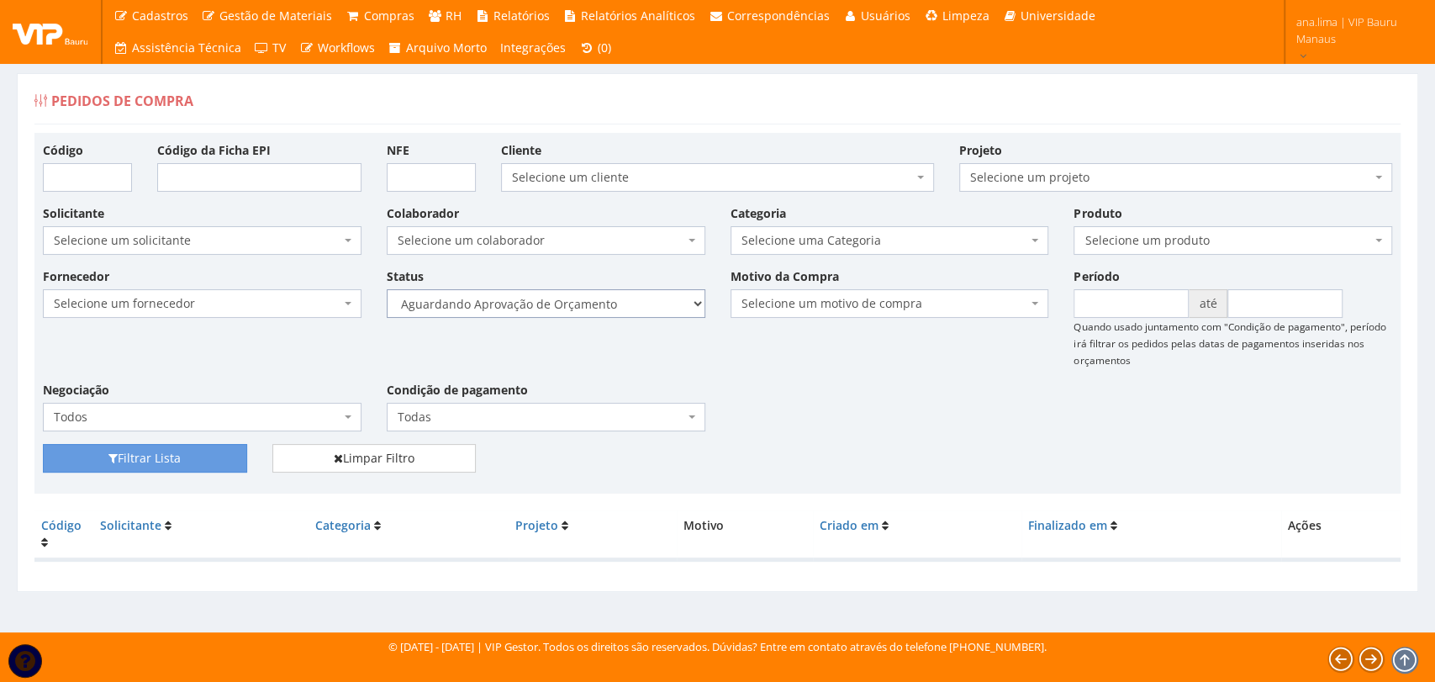
drag, startPoint x: 0, startPoint y: 0, endPoint x: 626, endPoint y: 311, distance: 699.5
click at [626, 311] on select "Selecione um status Cancelado Aguardando Aprovação Diretoria Pedido Aprovado Ag…" at bounding box center [546, 303] width 319 height 29
select select "1"
click at [387, 289] on select "Selecione um status Cancelado Aguardando Aprovação Diretoria Pedido Aprovado Ag…" at bounding box center [546, 303] width 319 height 29
click at [166, 473] on div "Filtrar Lista Limpar Filtro" at bounding box center [717, 464] width 1375 height 41
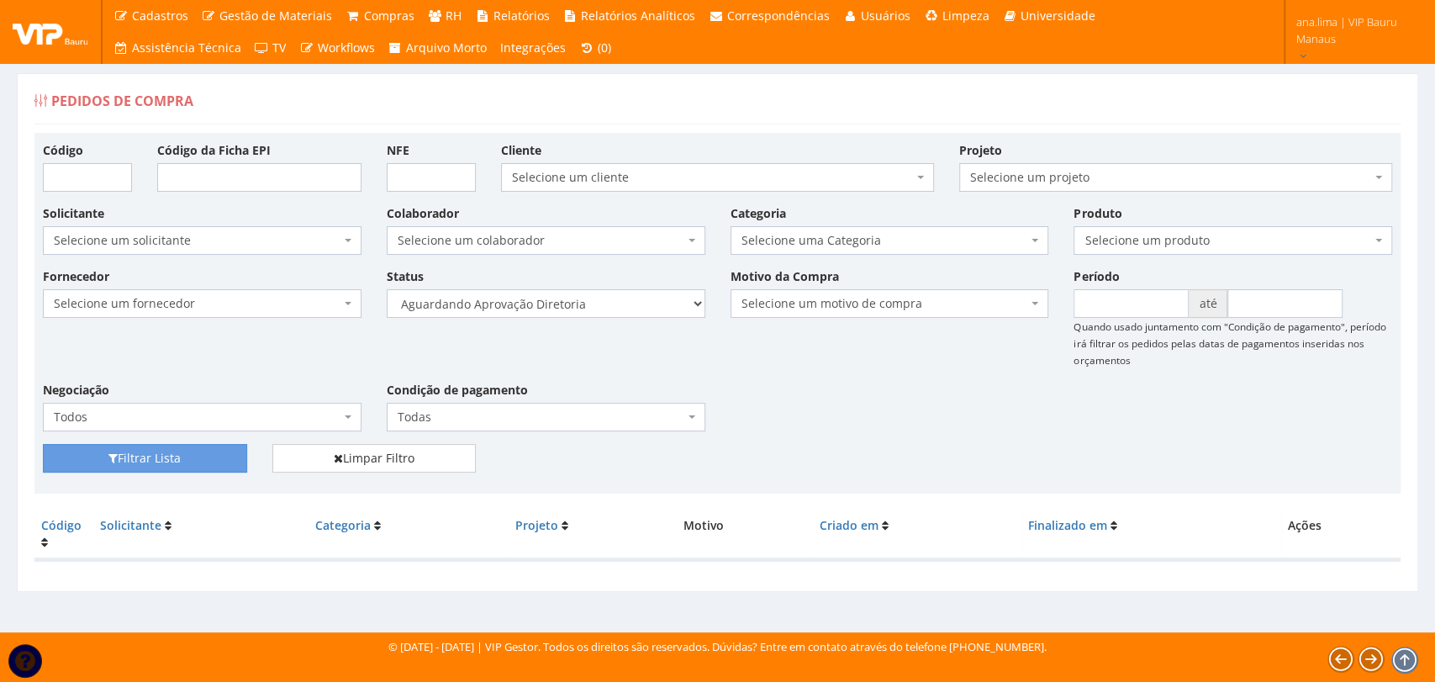
click at [198, 442] on div "Fornecedor Selecione um fornecedor ******** ******** 1000 MARCAS BRASIL 123 MIL…" at bounding box center [717, 355] width 1375 height 177
click at [233, 449] on button "Filtrar Lista" at bounding box center [145, 458] width 204 height 29
click at [606, 304] on select "Selecione um status Cancelado Aguardando Aprovação Diretoria Pedido Aprovado Ag…" at bounding box center [546, 303] width 319 height 29
select select "4"
click at [387, 289] on select "Selecione um status Cancelado Aguardando Aprovação Diretoria Pedido Aprovado Ag…" at bounding box center [546, 303] width 319 height 29
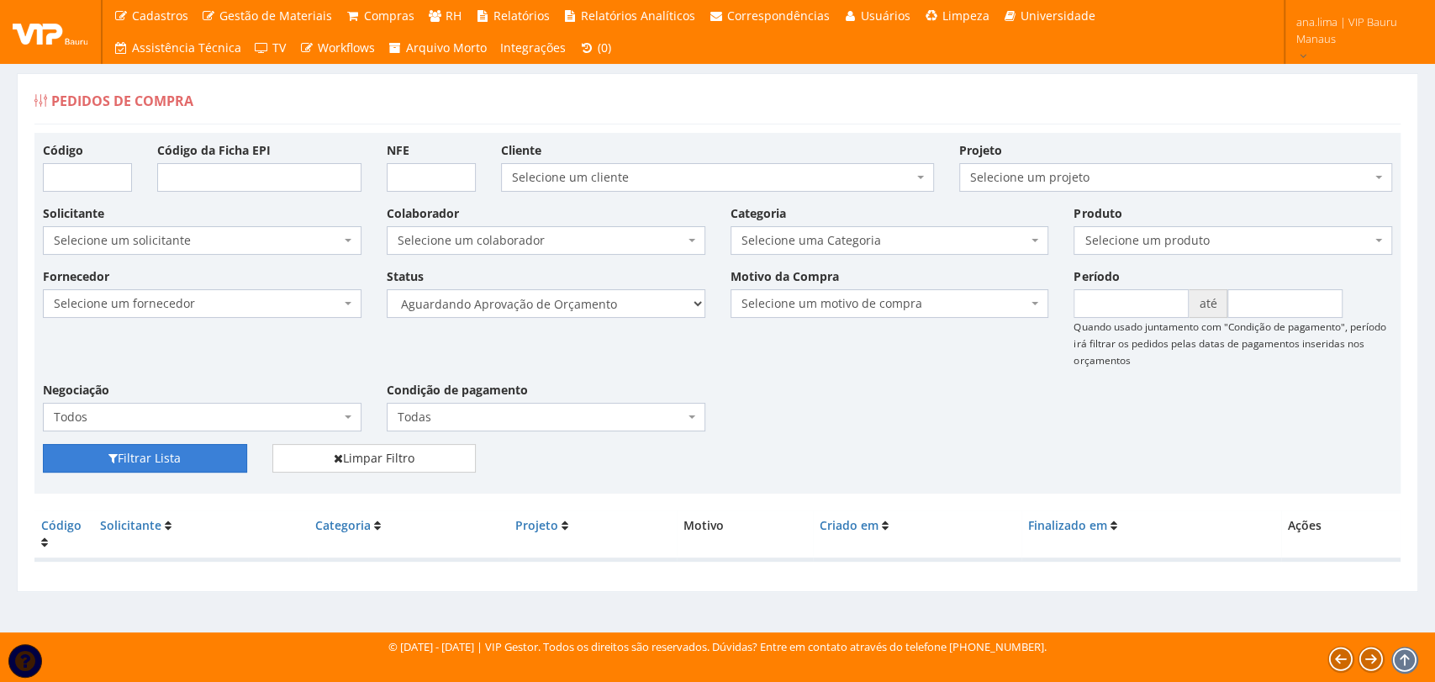
click at [171, 457] on button "Filtrar Lista" at bounding box center [145, 458] width 204 height 29
